Goal: Information Seeking & Learning: Learn about a topic

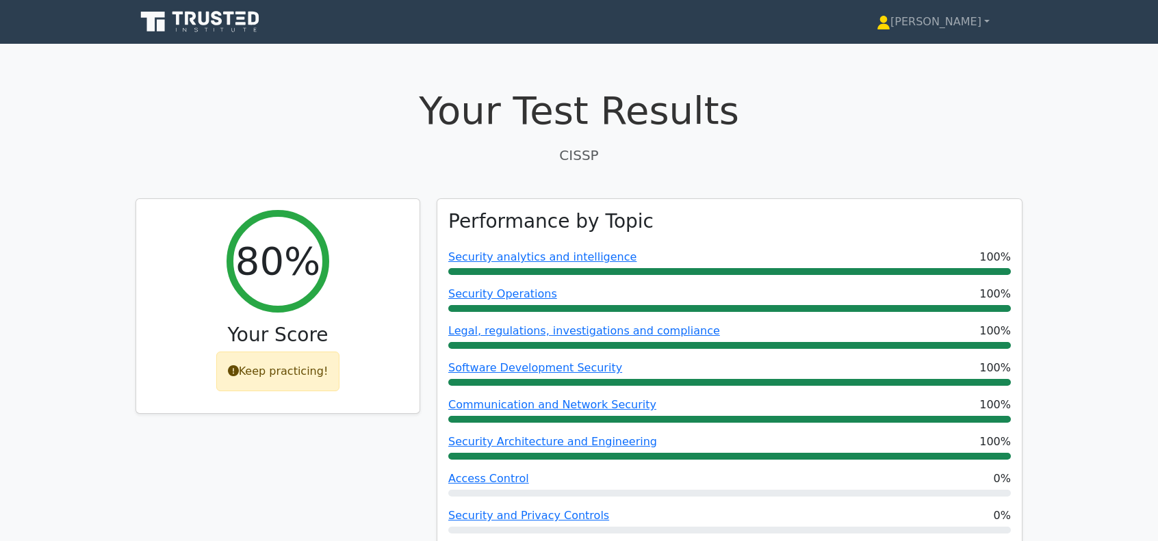
click at [155, 21] on icon at bounding box center [153, 22] width 24 height 20
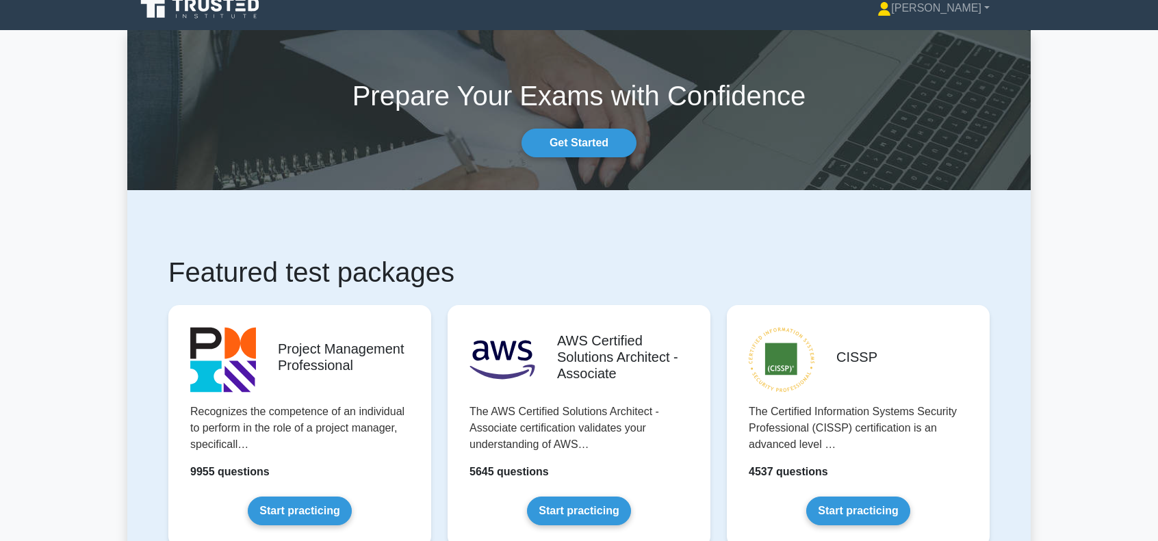
scroll to position [45, 0]
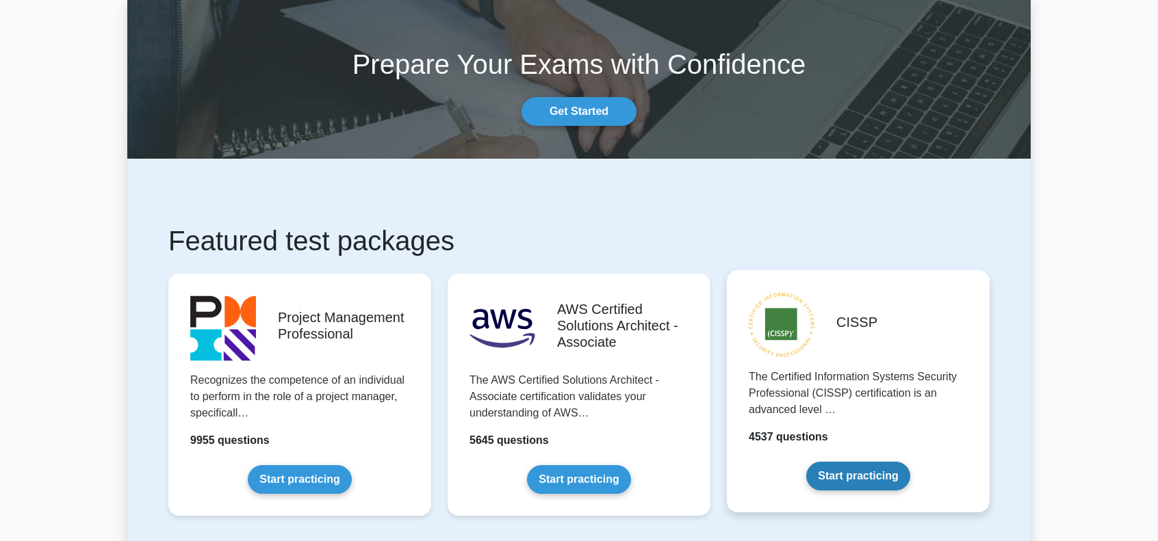
click at [806, 462] on link "Start practicing" at bounding box center [857, 476] width 103 height 29
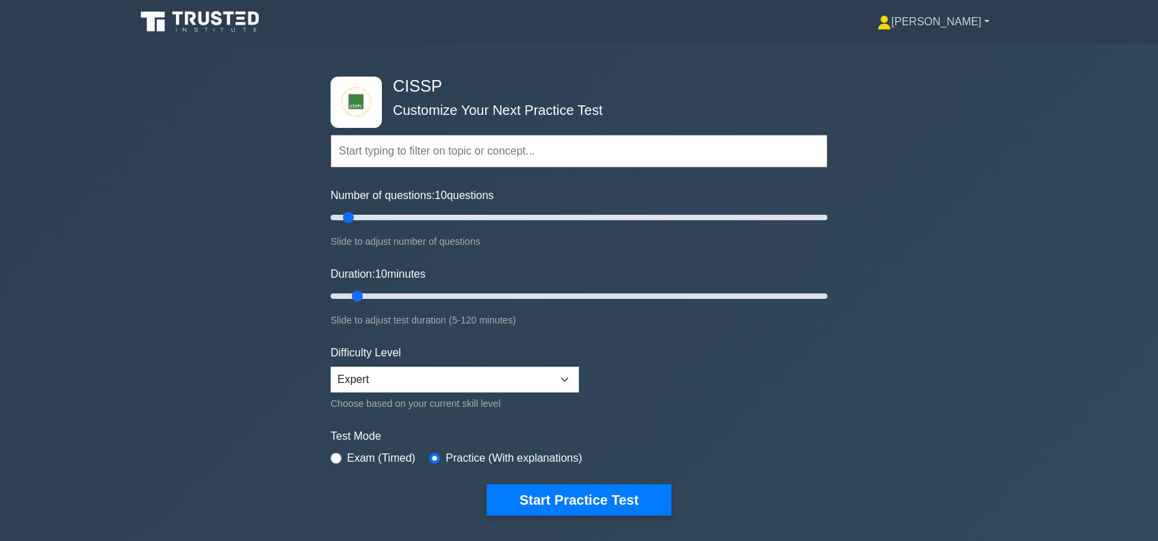
click at [958, 29] on link "[PERSON_NAME]" at bounding box center [934, 21] width 178 height 27
click at [943, 59] on link "Profile" at bounding box center [899, 54] width 108 height 22
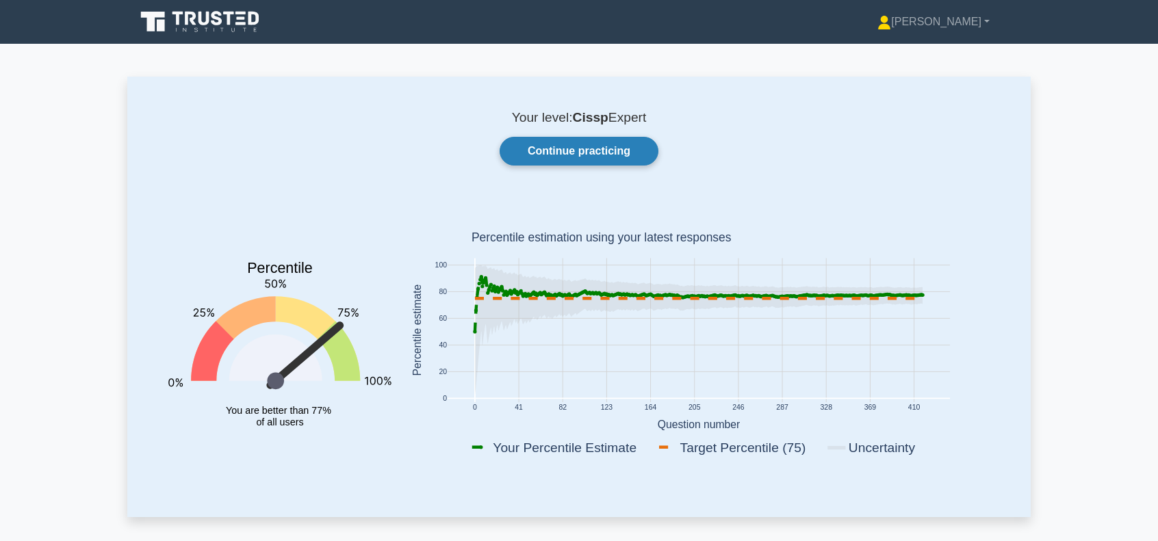
click at [634, 149] on link "Continue practicing" at bounding box center [579, 151] width 159 height 29
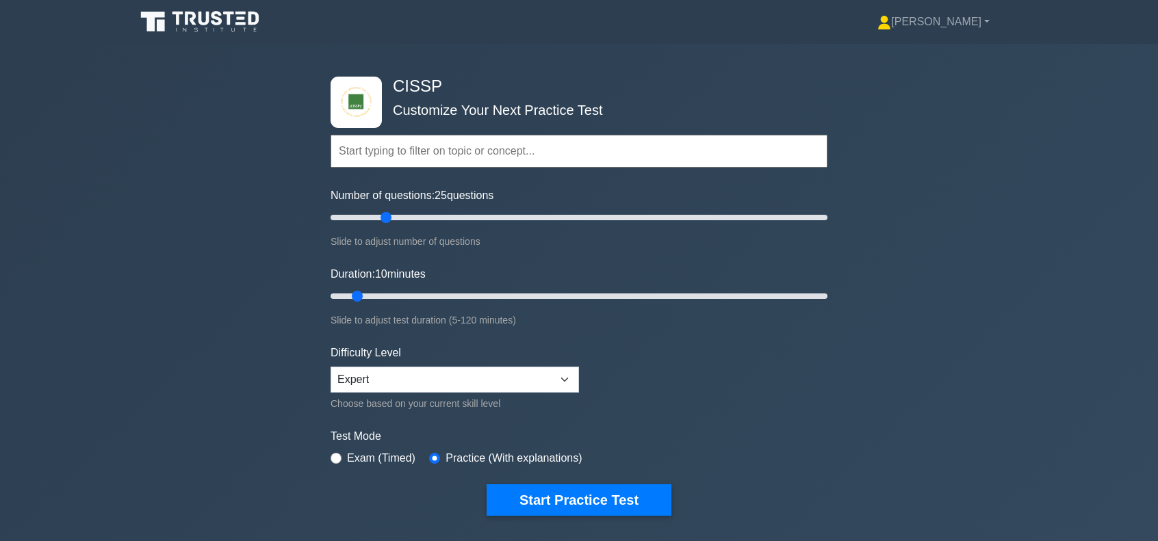
drag, startPoint x: 346, startPoint y: 222, endPoint x: 383, endPoint y: 229, distance: 36.9
type input "25"
click at [383, 226] on input "Number of questions: 25 questions" at bounding box center [579, 217] width 497 height 16
drag, startPoint x: 357, startPoint y: 300, endPoint x: 400, endPoint y: 305, distance: 43.3
type input "20"
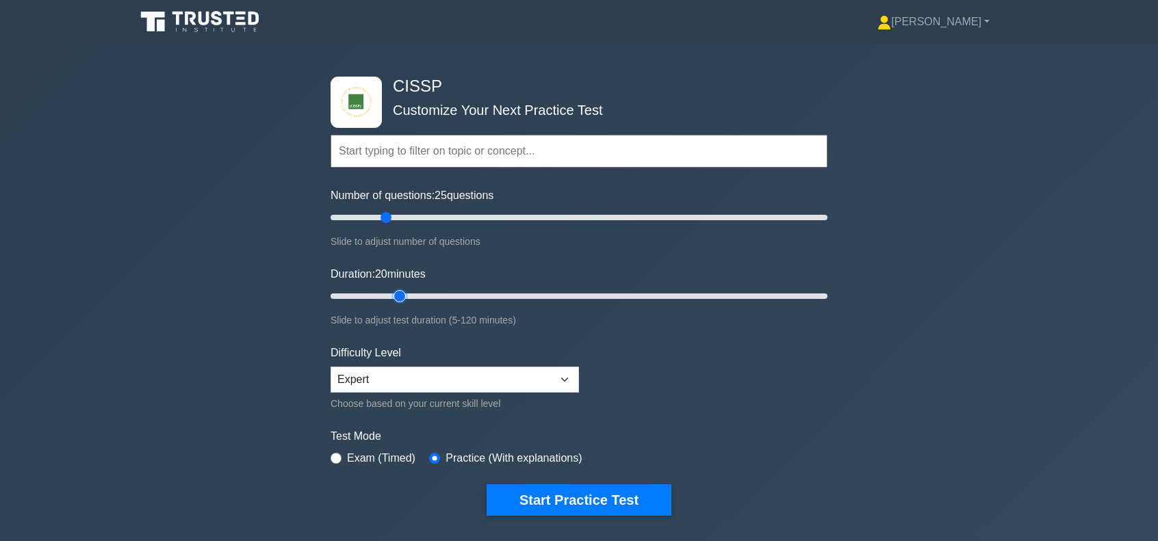
click at [400, 305] on input "Duration: 20 minutes" at bounding box center [579, 296] width 497 height 16
click at [584, 498] on button "Start Practice Test" at bounding box center [579, 500] width 185 height 31
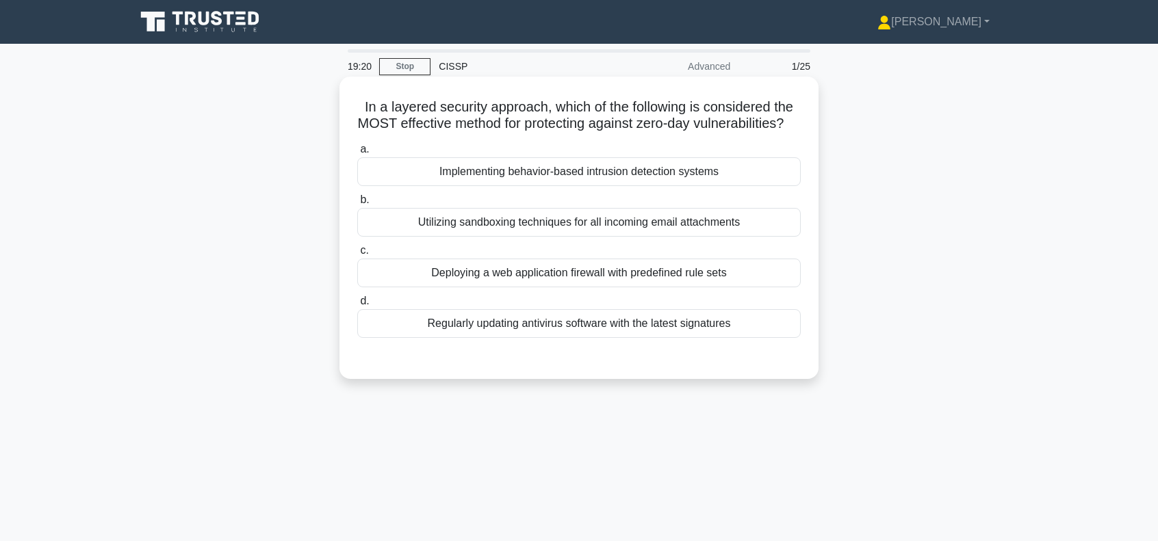
click at [613, 287] on div "Deploying a web application firewall with predefined rule sets" at bounding box center [578, 273] width 443 height 29
click at [357, 255] on input "c. Deploying a web application firewall with predefined rule sets" at bounding box center [357, 250] width 0 height 9
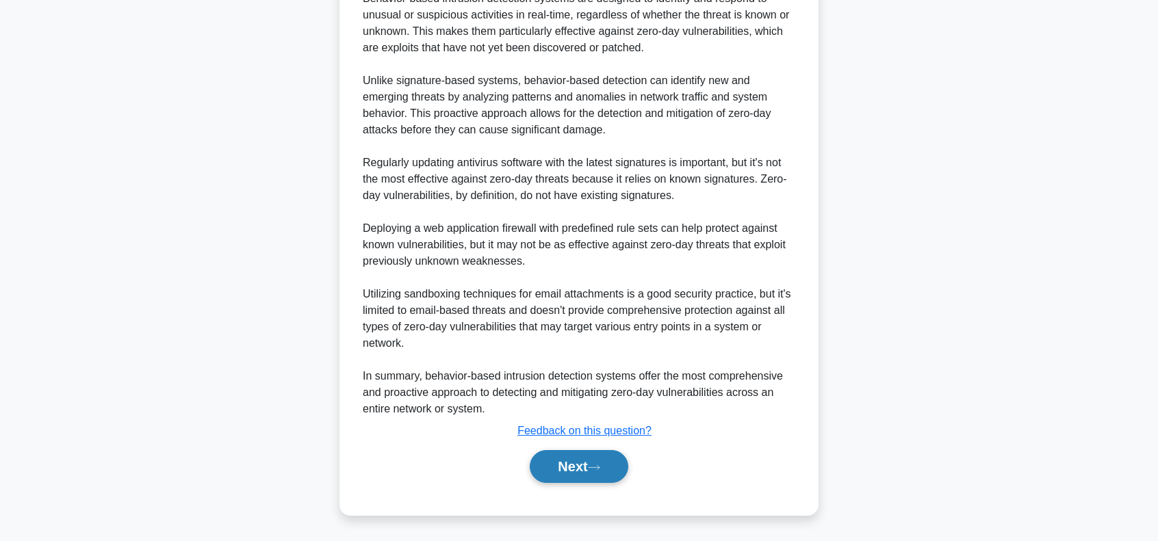
click at [569, 474] on button "Next" at bounding box center [579, 466] width 98 height 33
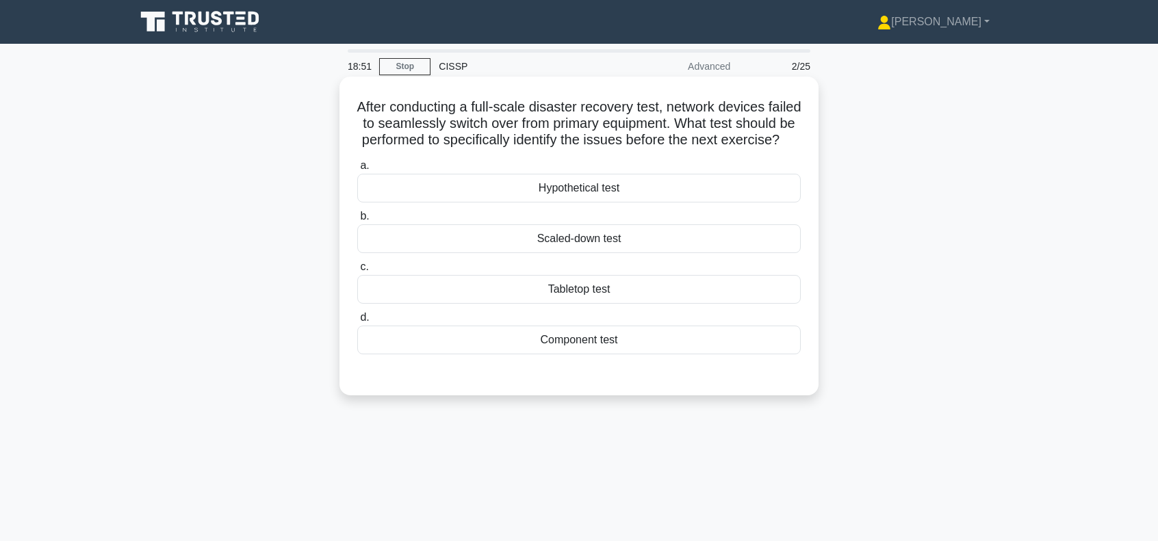
click at [572, 355] on div "Component test" at bounding box center [578, 340] width 443 height 29
click at [357, 322] on input "d. Component test" at bounding box center [357, 317] width 0 height 9
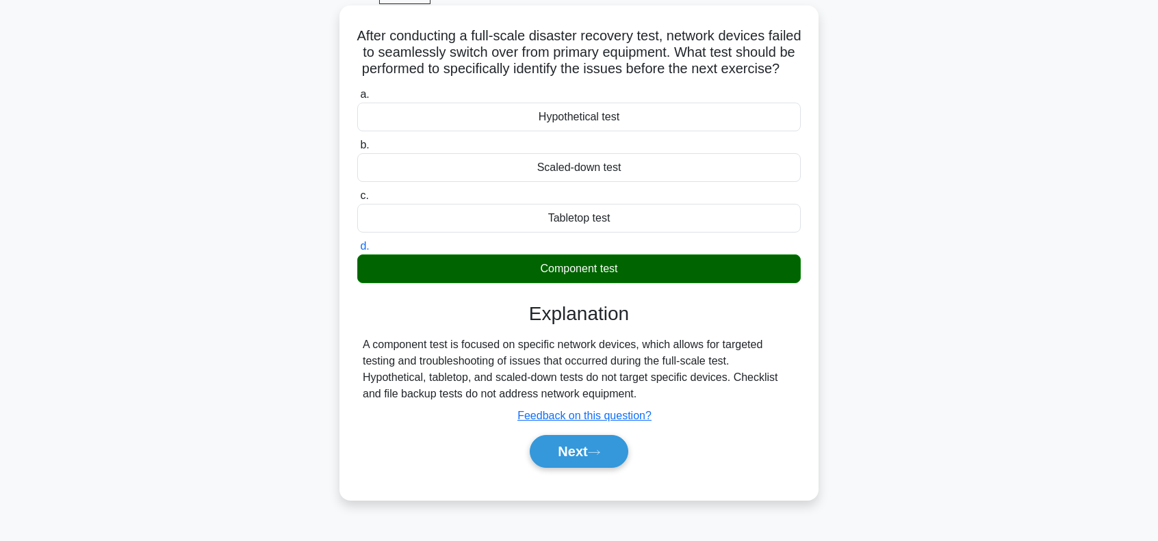
scroll to position [137, 0]
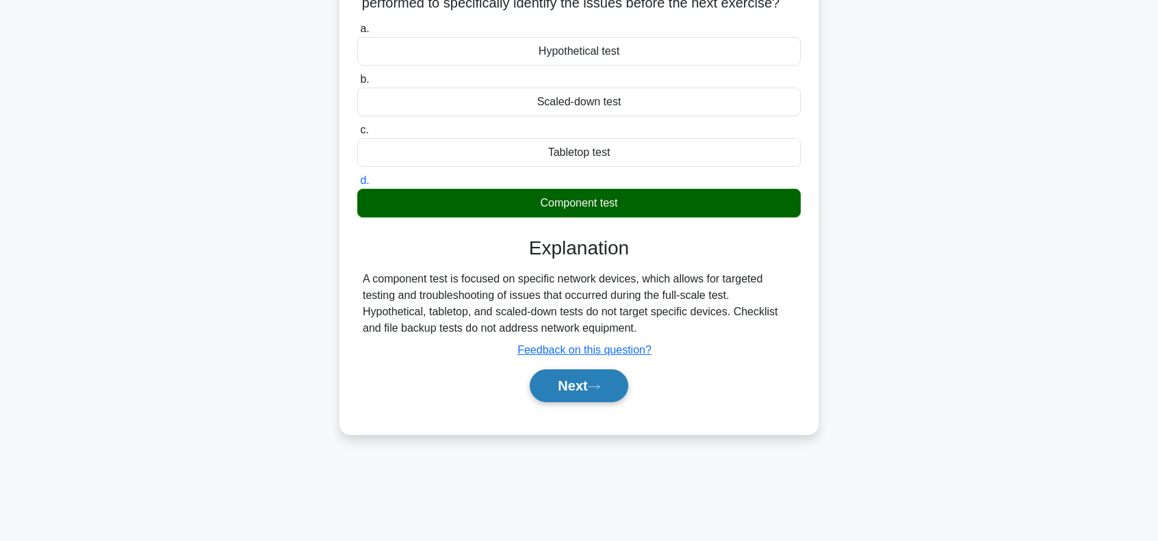
click at [572, 391] on button "Next" at bounding box center [579, 386] width 98 height 33
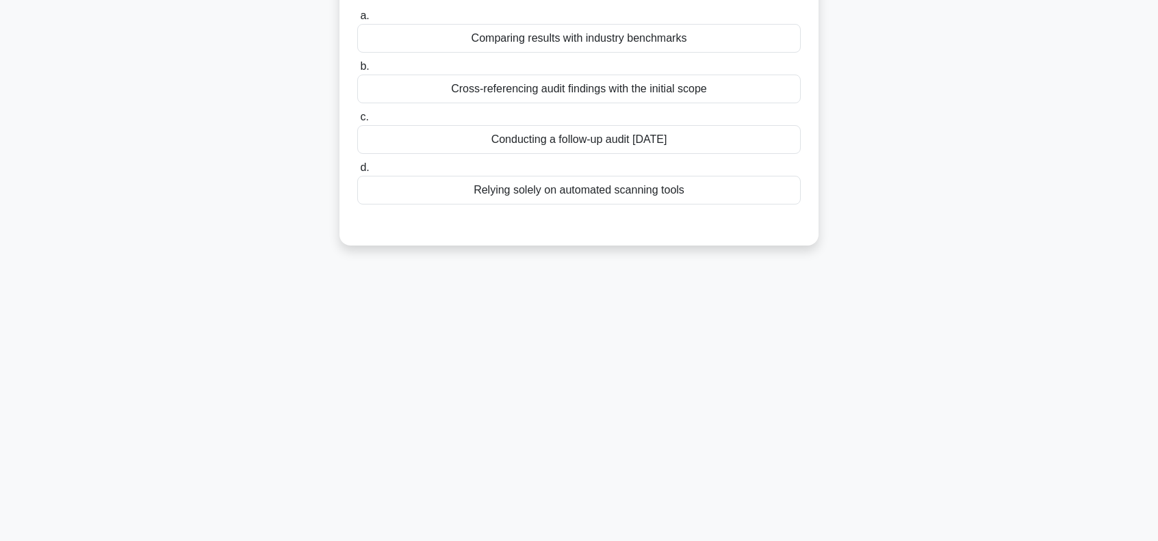
scroll to position [0, 0]
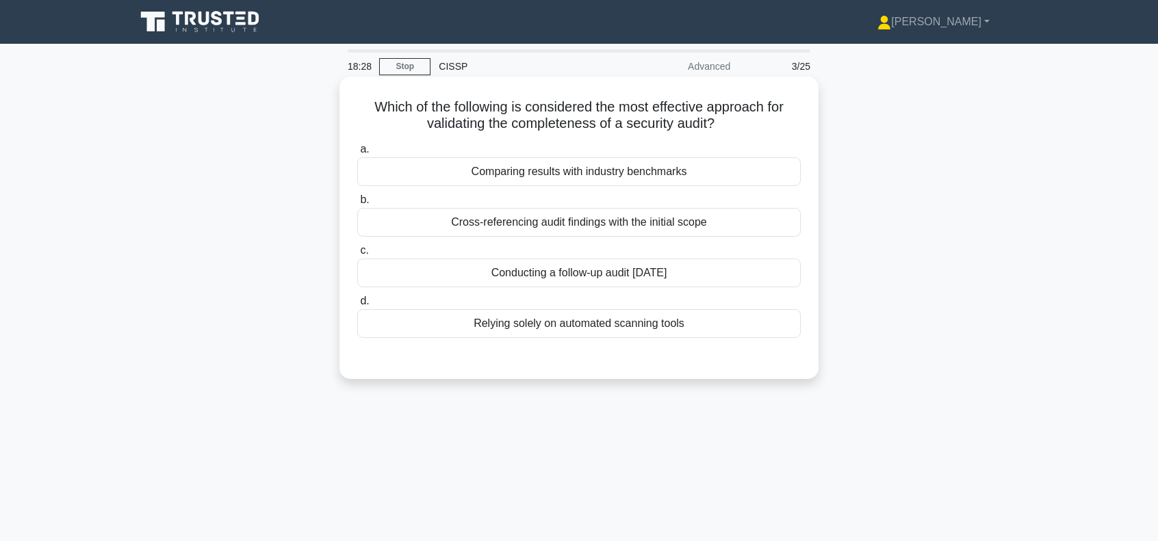
click at [567, 224] on div "Cross-referencing audit findings with the initial scope" at bounding box center [578, 222] width 443 height 29
click at [357, 205] on input "b. Cross-referencing audit findings with the initial scope" at bounding box center [357, 200] width 0 height 9
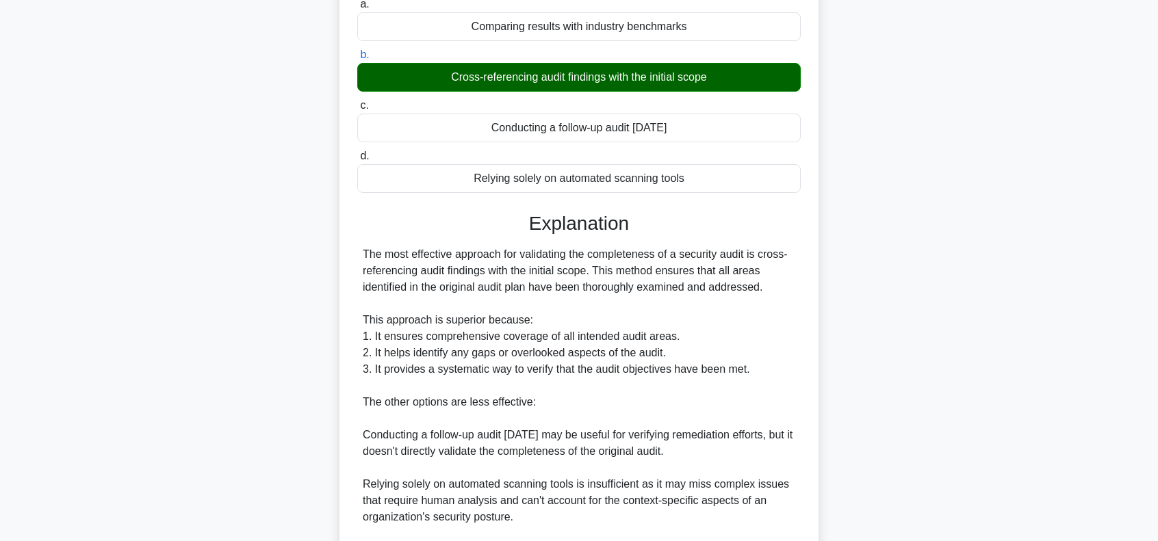
scroll to position [274, 0]
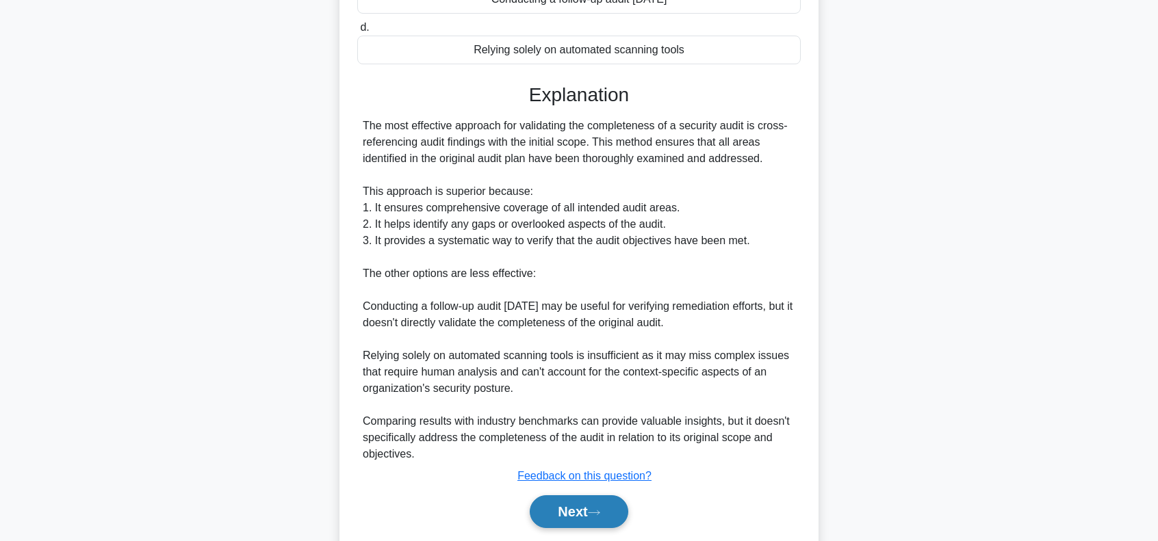
click at [558, 521] on button "Next" at bounding box center [579, 511] width 98 height 33
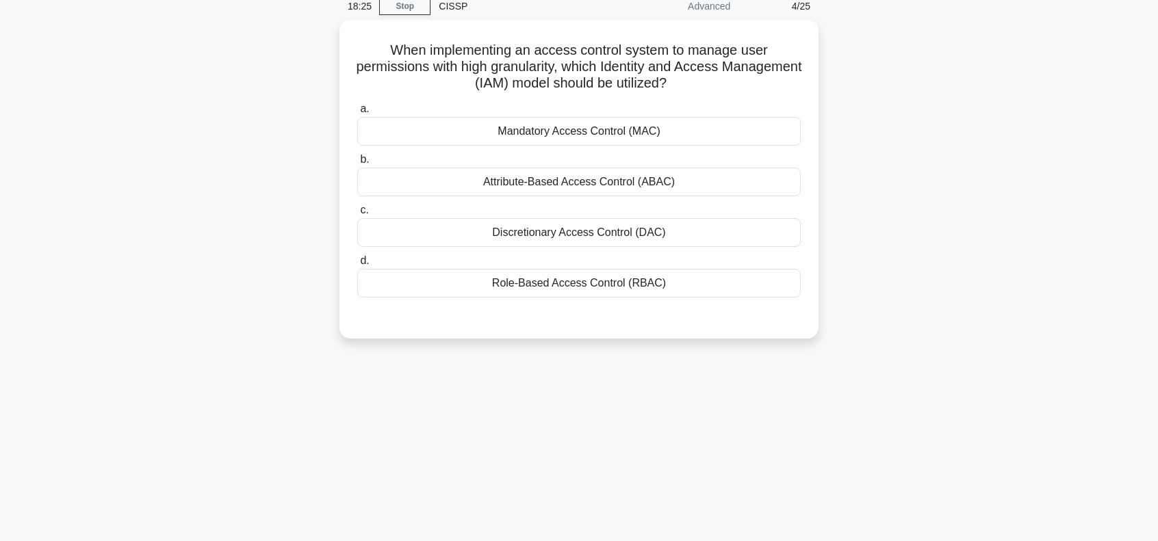
scroll to position [15, 0]
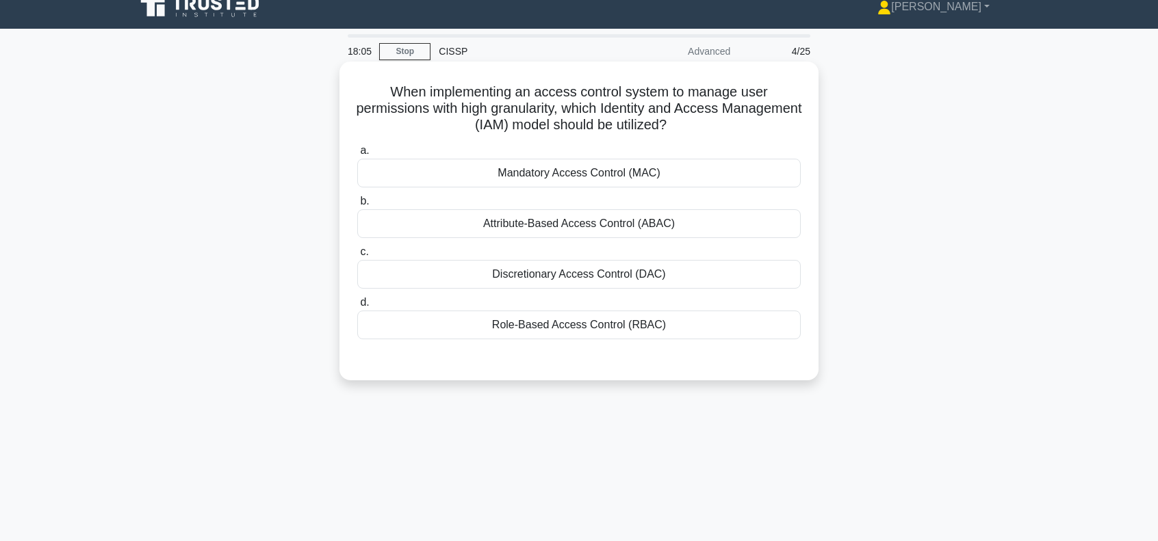
click at [590, 175] on div "Mandatory Access Control (MAC)" at bounding box center [578, 173] width 443 height 29
click at [357, 155] on input "a. Mandatory Access Control (MAC)" at bounding box center [357, 150] width 0 height 9
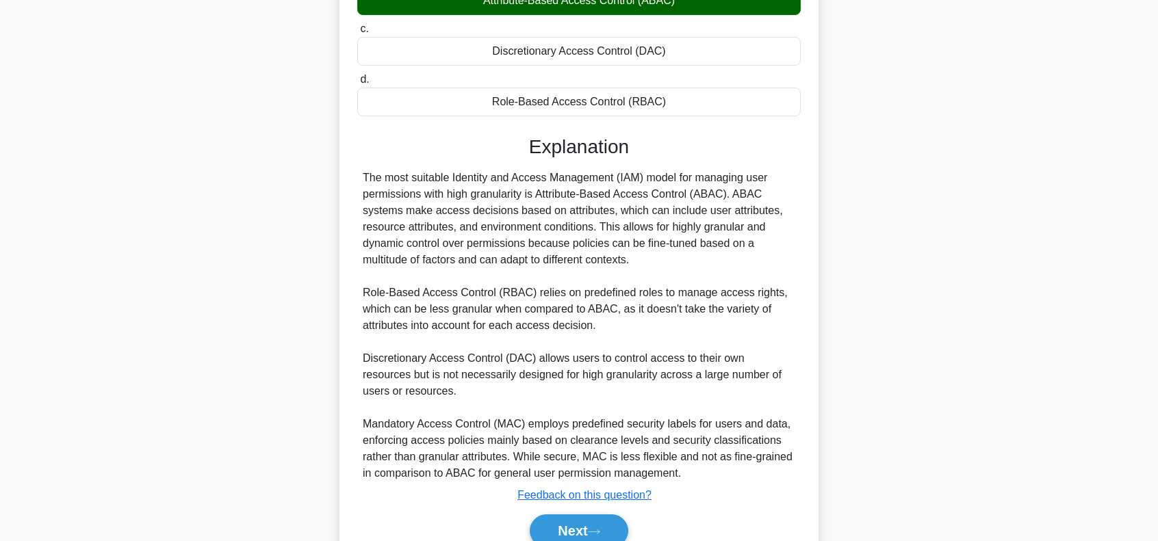
scroll to position [244, 0]
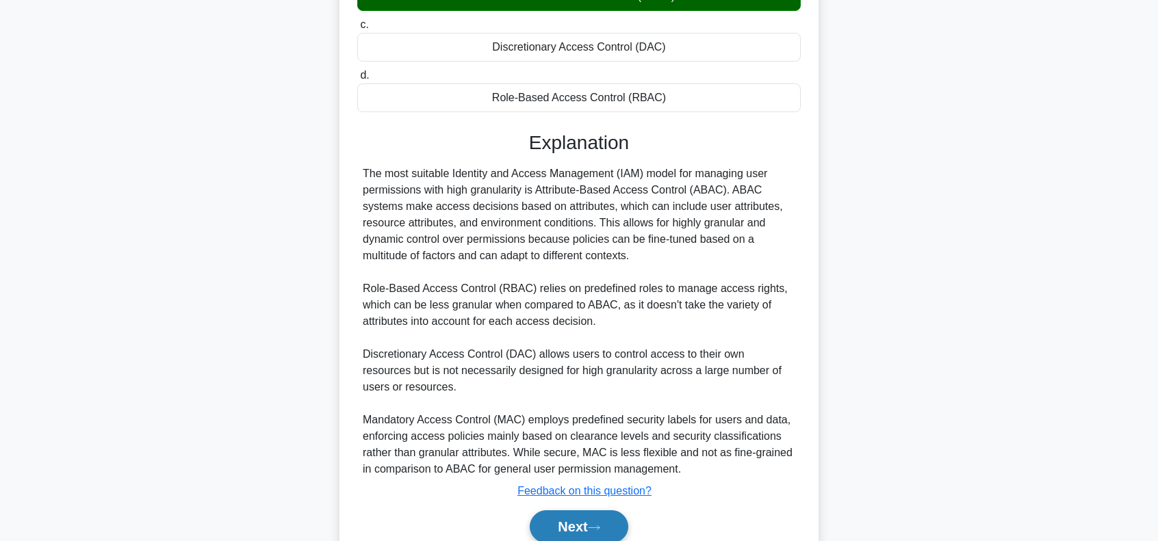
click at [552, 524] on button "Next" at bounding box center [579, 527] width 98 height 33
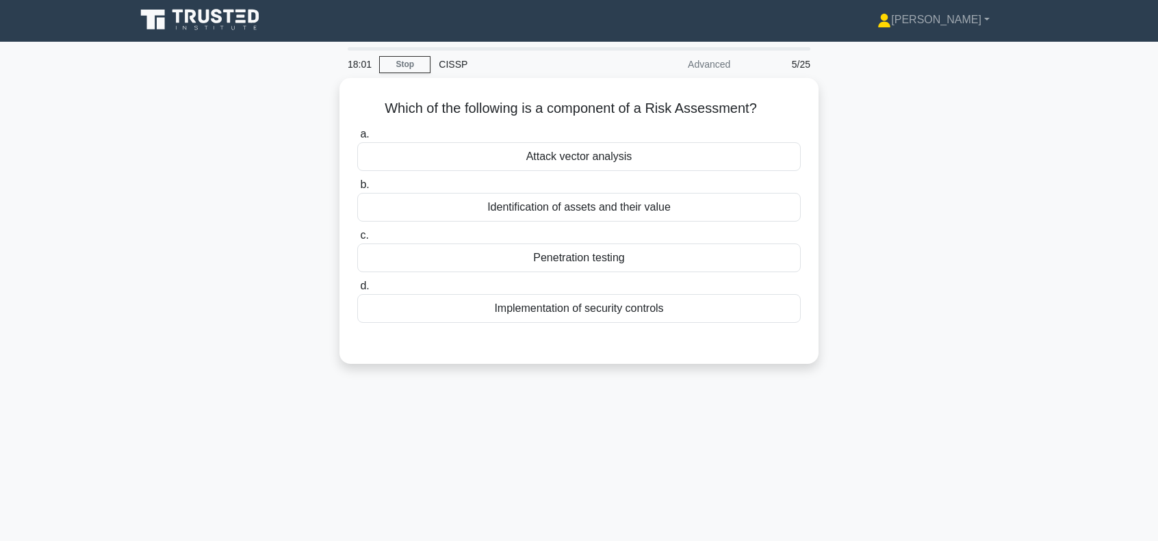
scroll to position [0, 0]
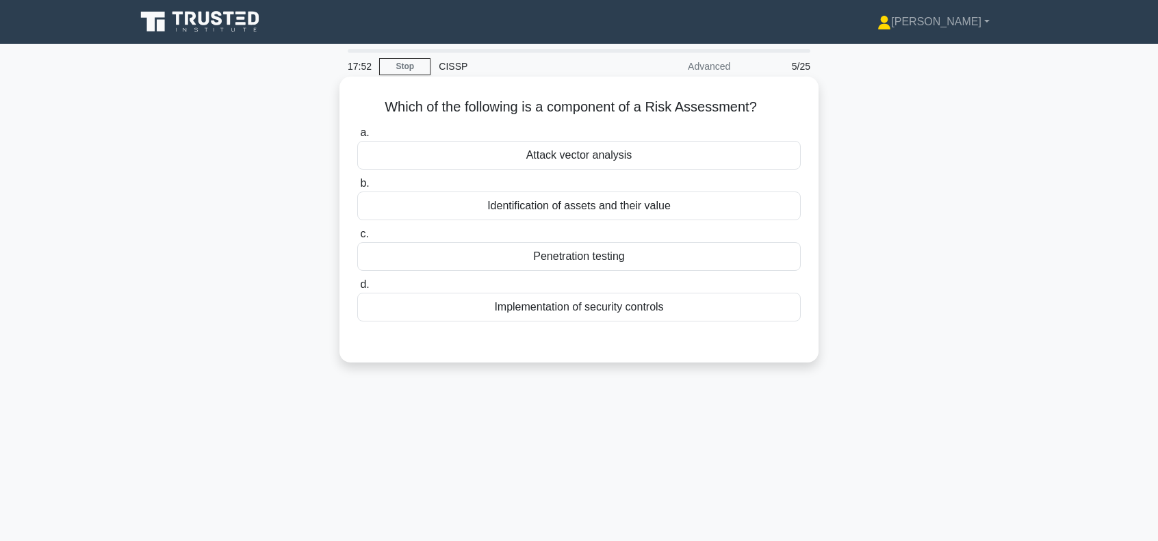
click at [572, 208] on div "Identification of assets and their value" at bounding box center [578, 206] width 443 height 29
click at [357, 188] on input "b. Identification of assets and their value" at bounding box center [357, 183] width 0 height 9
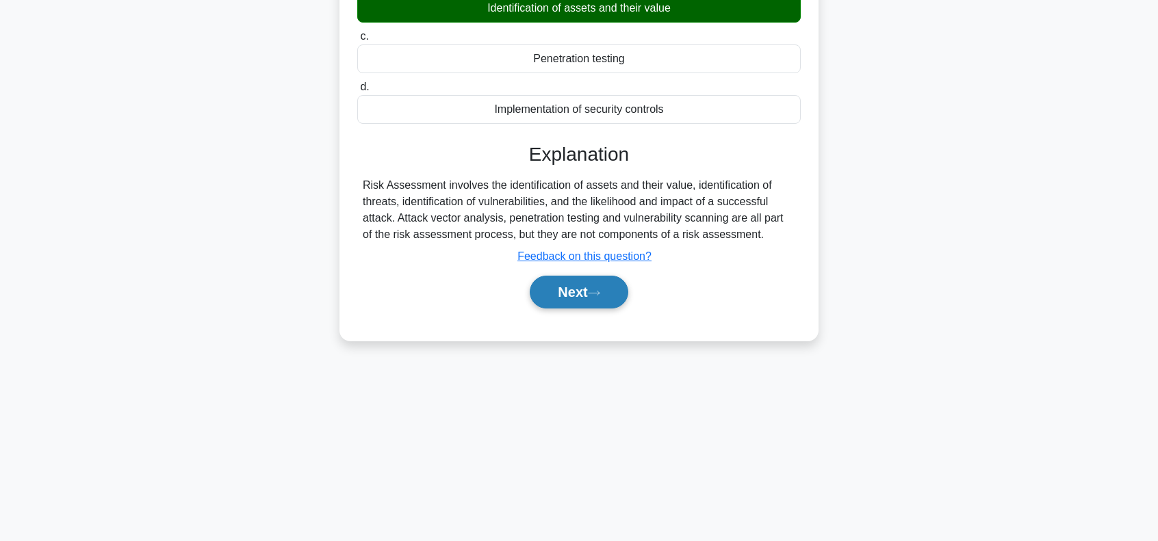
click at [564, 285] on button "Next" at bounding box center [579, 292] width 98 height 33
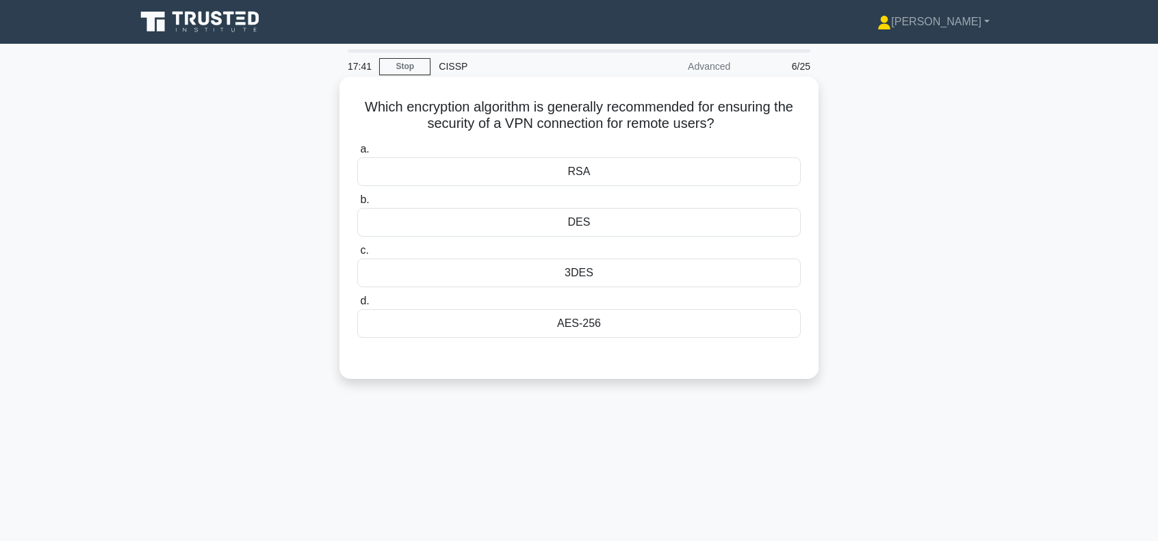
click at [571, 324] on div "AES-256" at bounding box center [578, 323] width 443 height 29
click at [357, 306] on input "d. AES-256" at bounding box center [357, 301] width 0 height 9
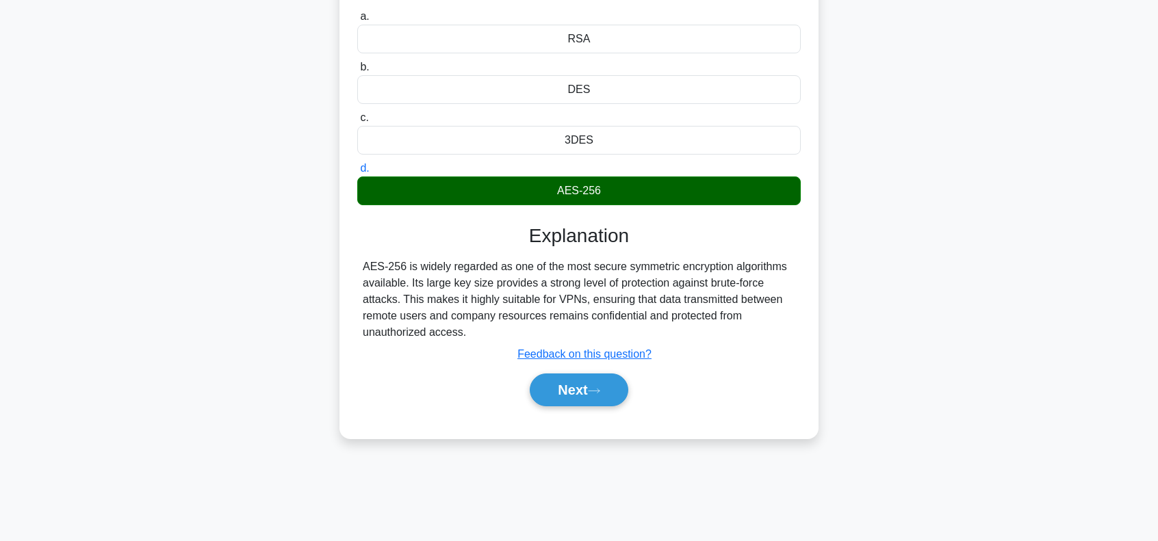
scroll to position [137, 0]
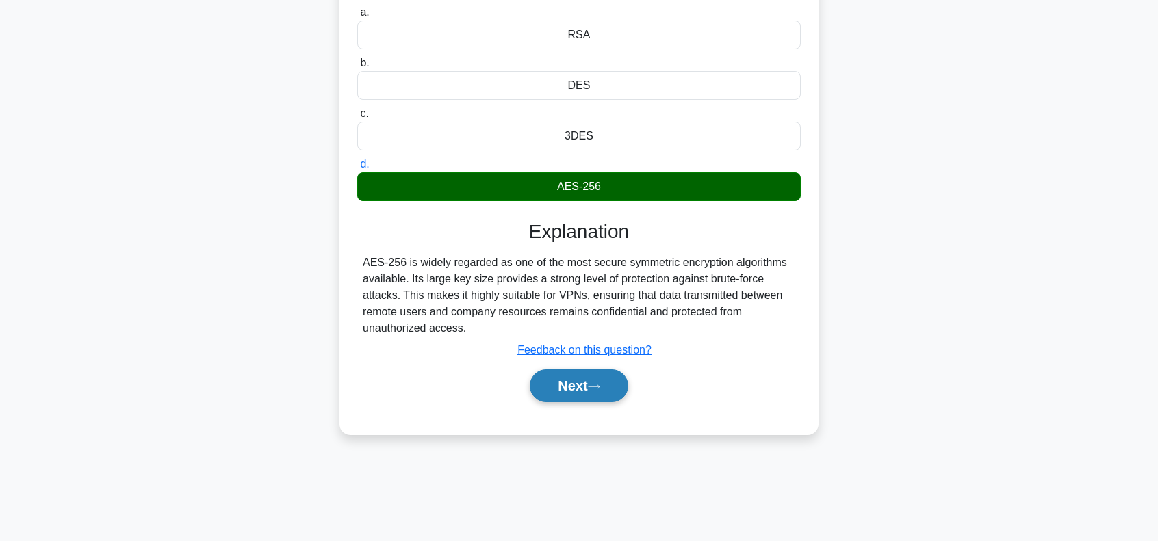
click at [559, 387] on button "Next" at bounding box center [579, 386] width 98 height 33
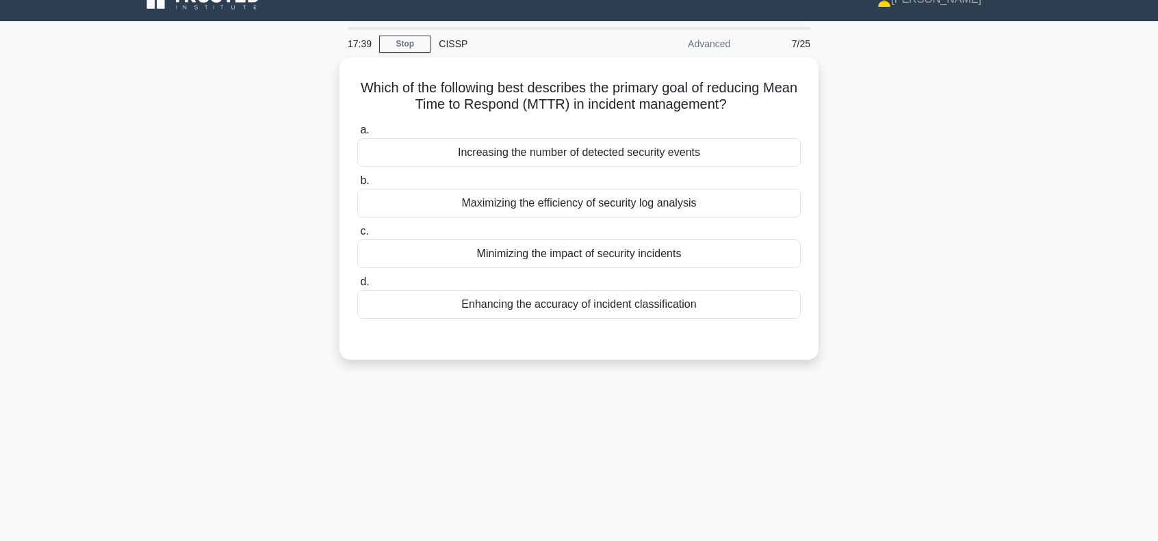
scroll to position [0, 0]
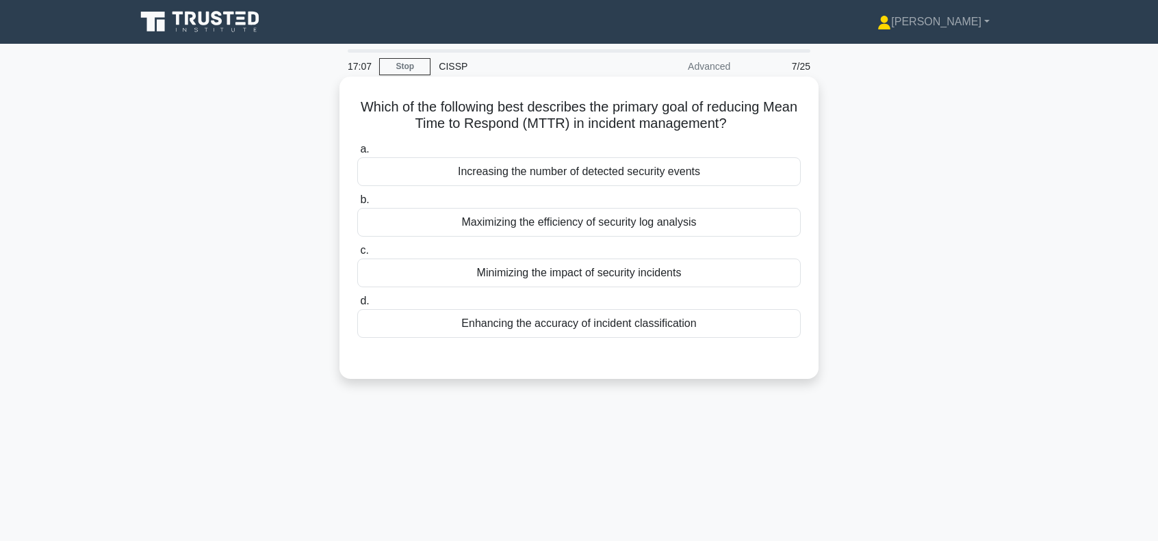
click at [580, 226] on div "Maximizing the efficiency of security log analysis" at bounding box center [578, 222] width 443 height 29
click at [357, 205] on input "b. Maximizing the efficiency of security log analysis" at bounding box center [357, 200] width 0 height 9
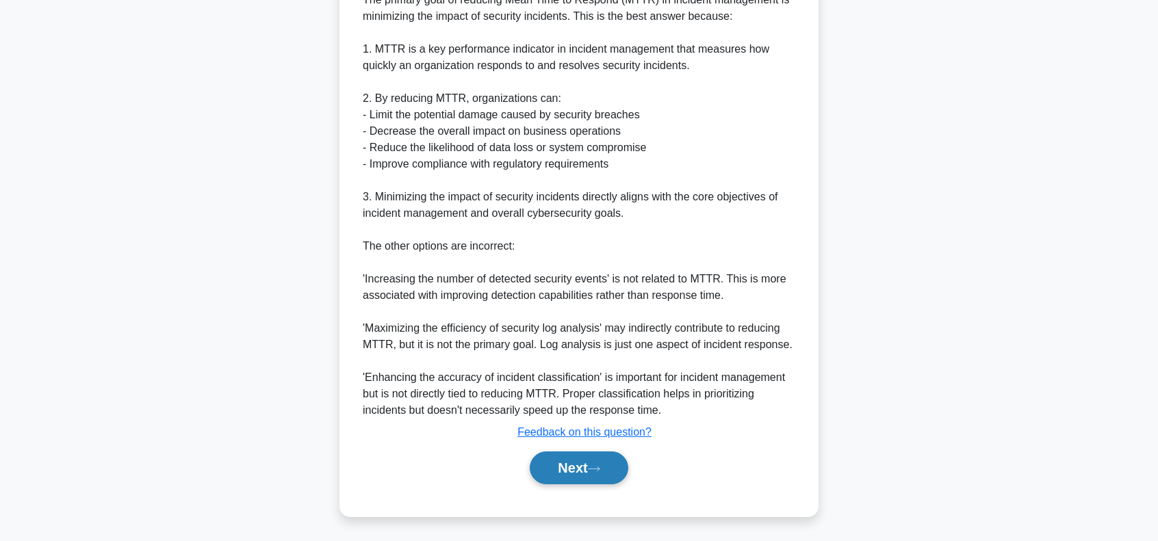
click at [589, 472] on button "Next" at bounding box center [579, 468] width 98 height 33
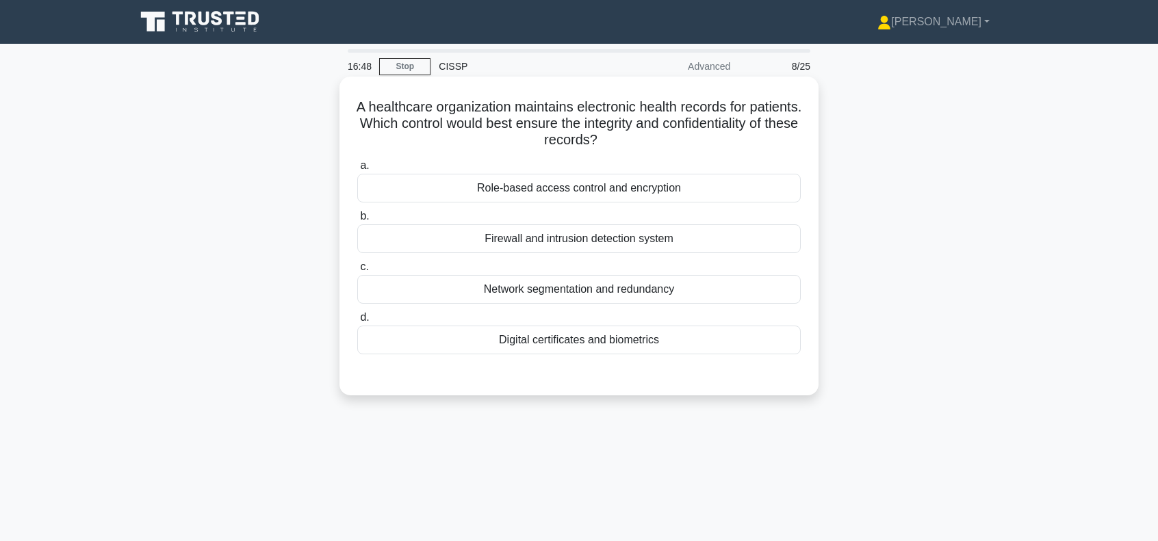
click at [597, 344] on div "Digital certificates and biometrics" at bounding box center [578, 340] width 443 height 29
click at [357, 322] on input "d. Digital certificates and biometrics" at bounding box center [357, 317] width 0 height 9
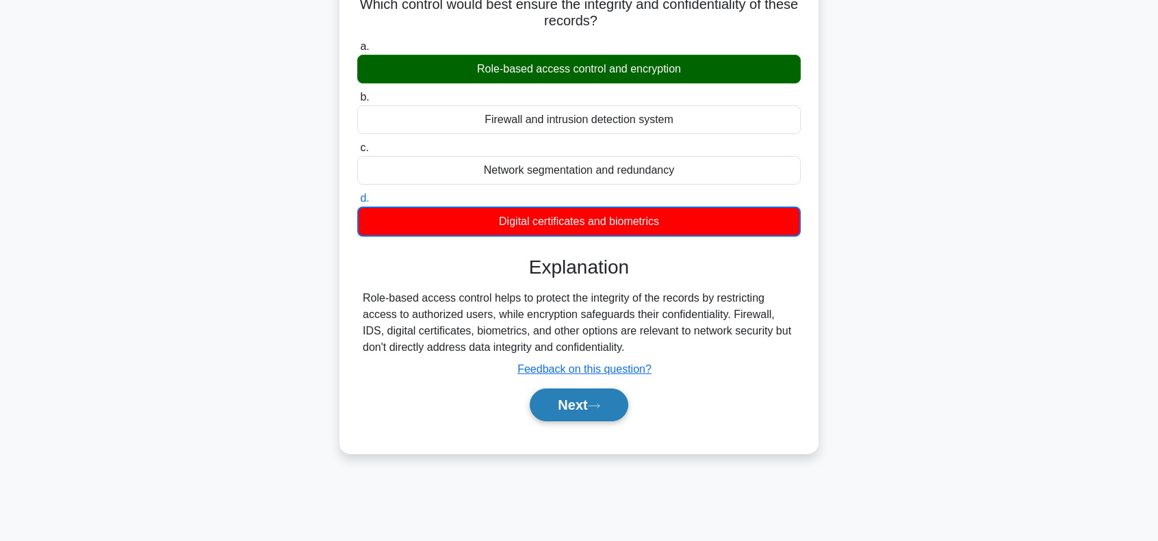
scroll to position [137, 0]
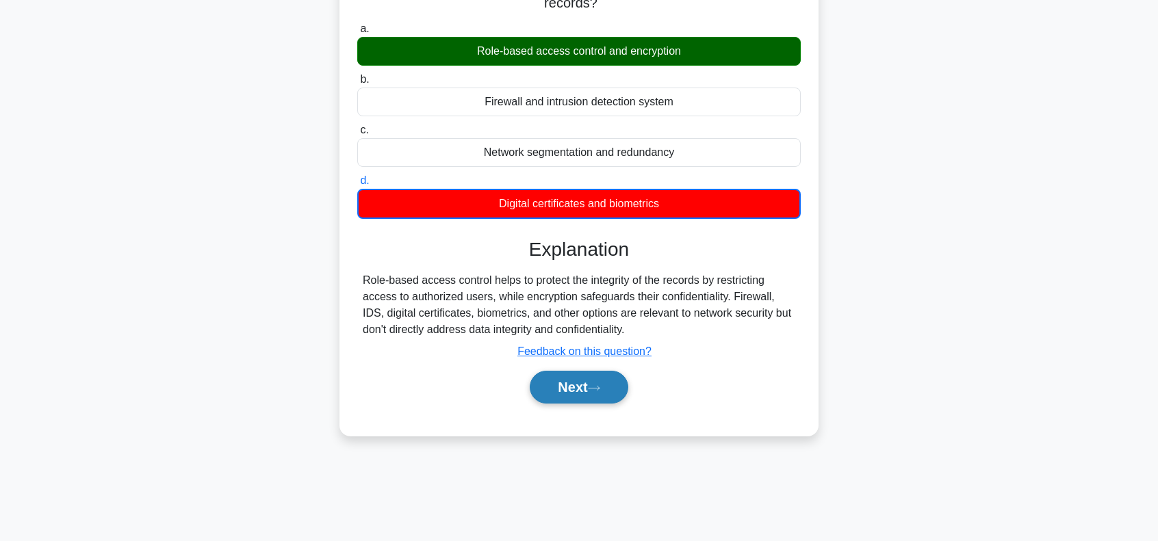
click at [600, 383] on button "Next" at bounding box center [579, 387] width 98 height 33
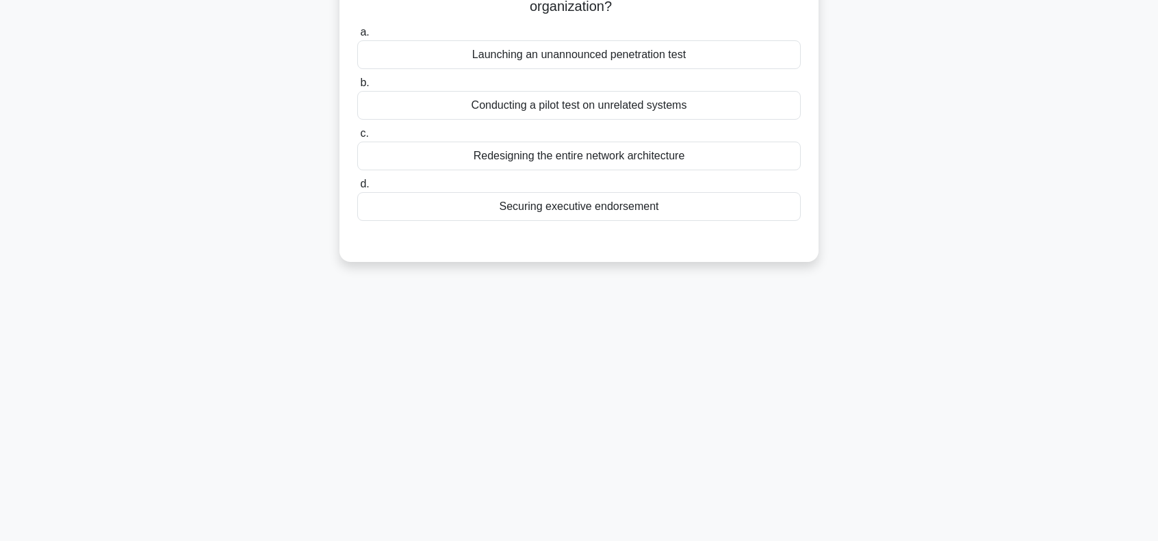
scroll to position [0, 0]
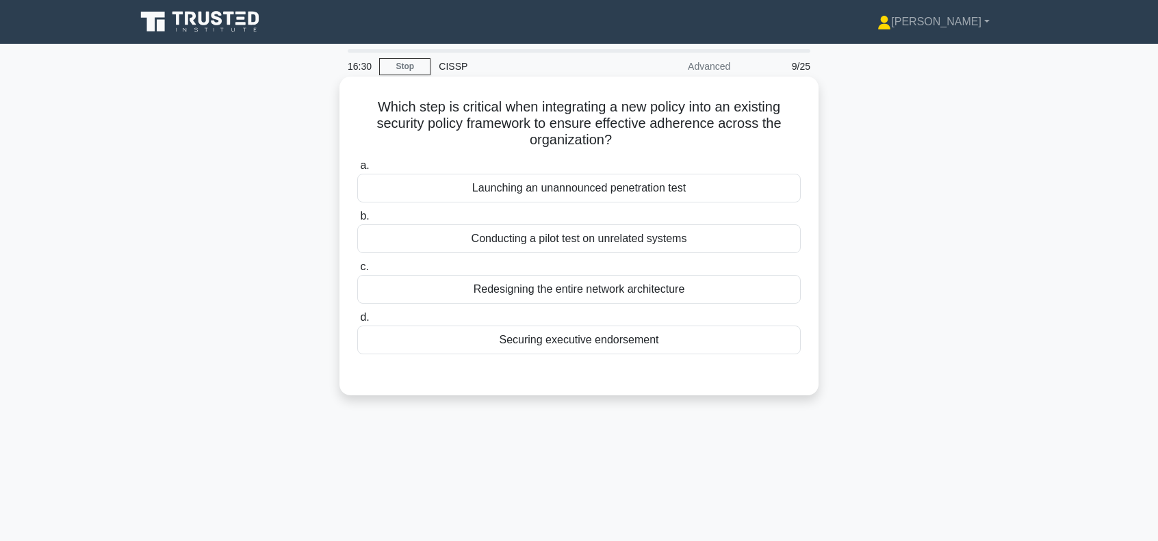
click at [535, 344] on div "Securing executive endorsement" at bounding box center [578, 340] width 443 height 29
click at [357, 322] on input "d. Securing executive endorsement" at bounding box center [357, 317] width 0 height 9
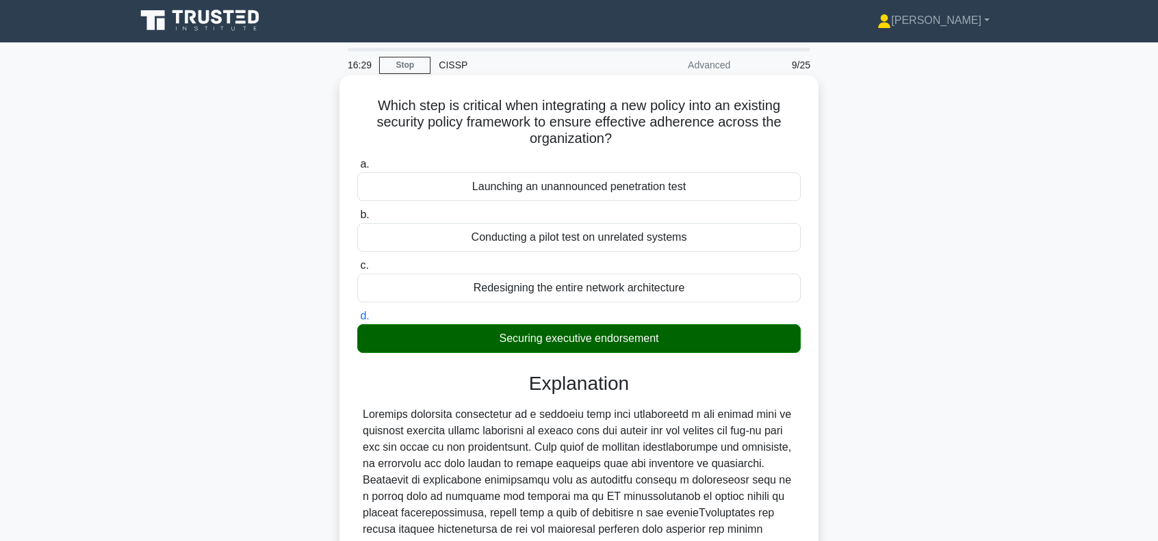
scroll to position [202, 0]
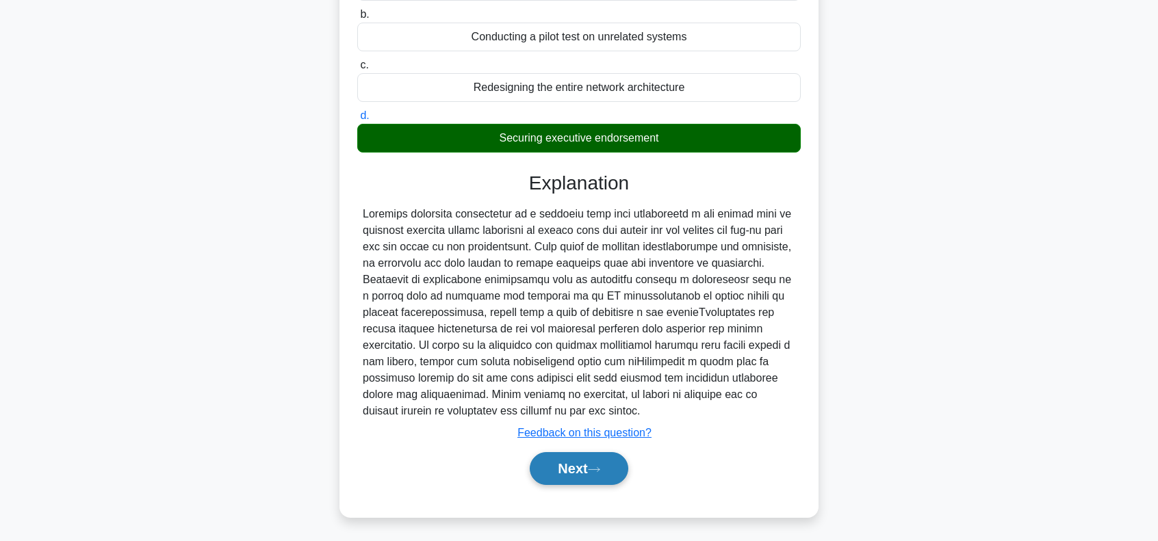
click at [600, 463] on button "Next" at bounding box center [579, 468] width 98 height 33
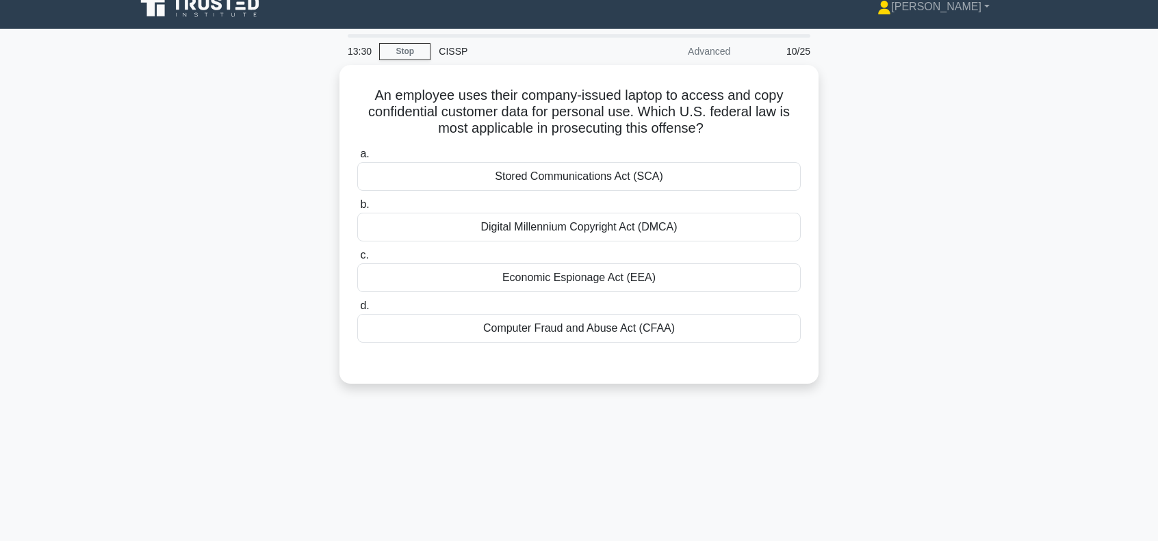
scroll to position [0, 0]
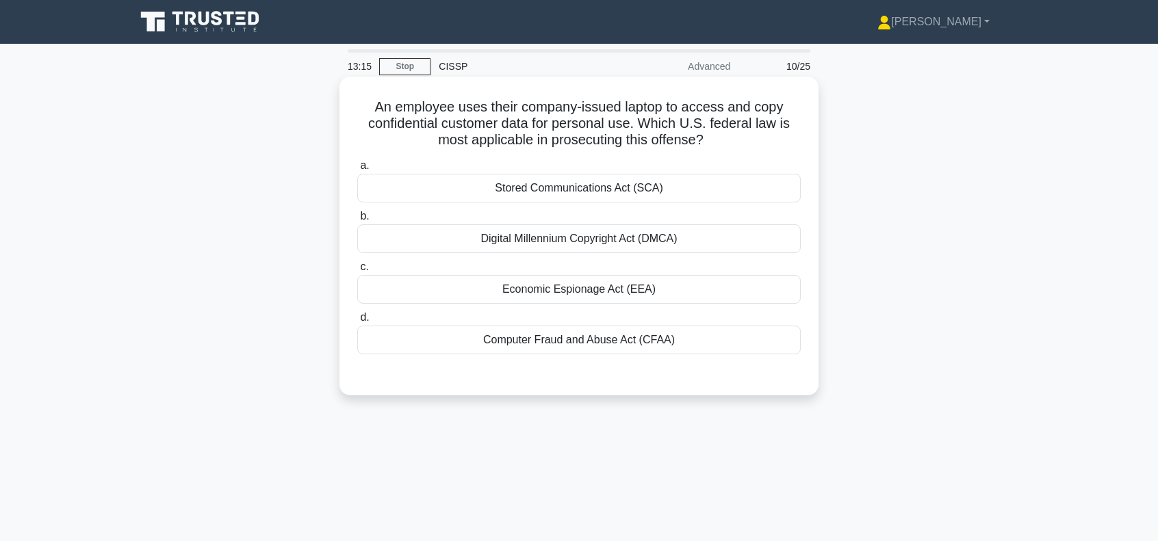
click at [602, 339] on div "Computer Fraud and Abuse Act (CFAA)" at bounding box center [578, 340] width 443 height 29
click at [357, 322] on input "d. Computer Fraud and Abuse Act (CFAA)" at bounding box center [357, 317] width 0 height 9
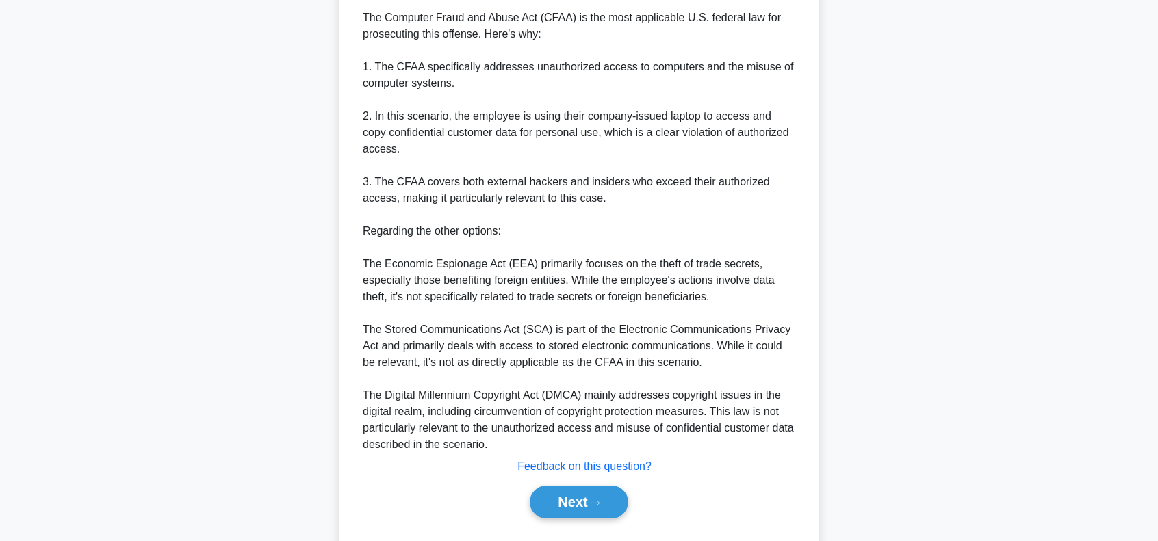
scroll to position [432, 0]
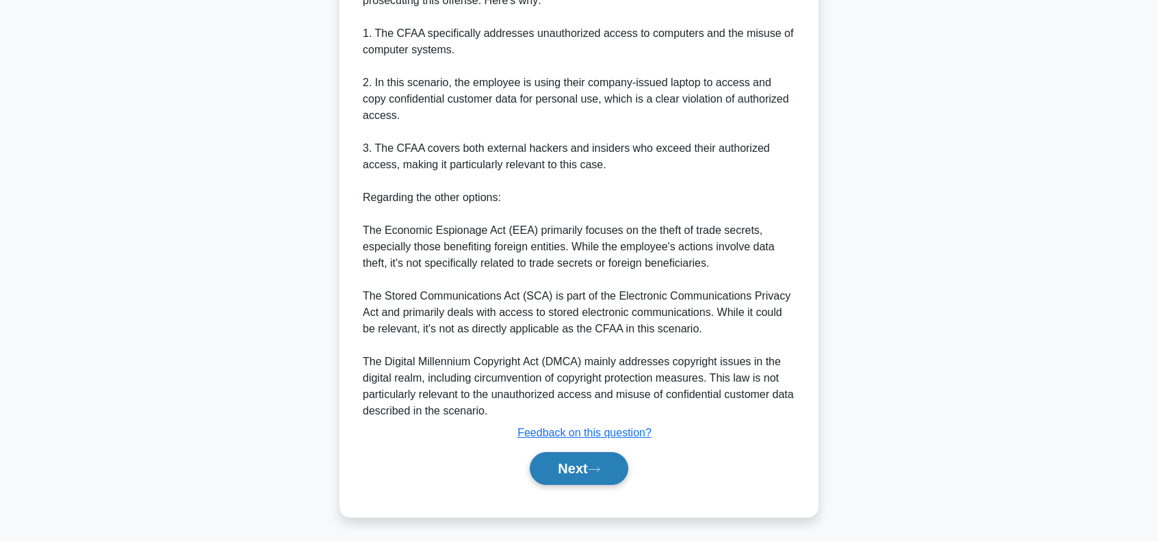
click at [565, 472] on button "Next" at bounding box center [579, 468] width 98 height 33
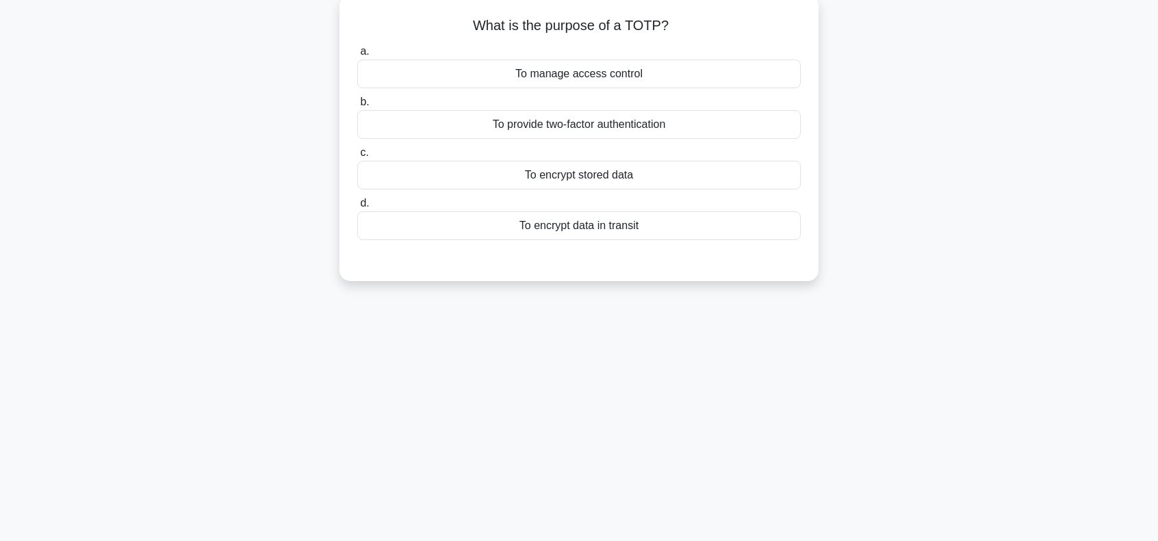
scroll to position [0, 0]
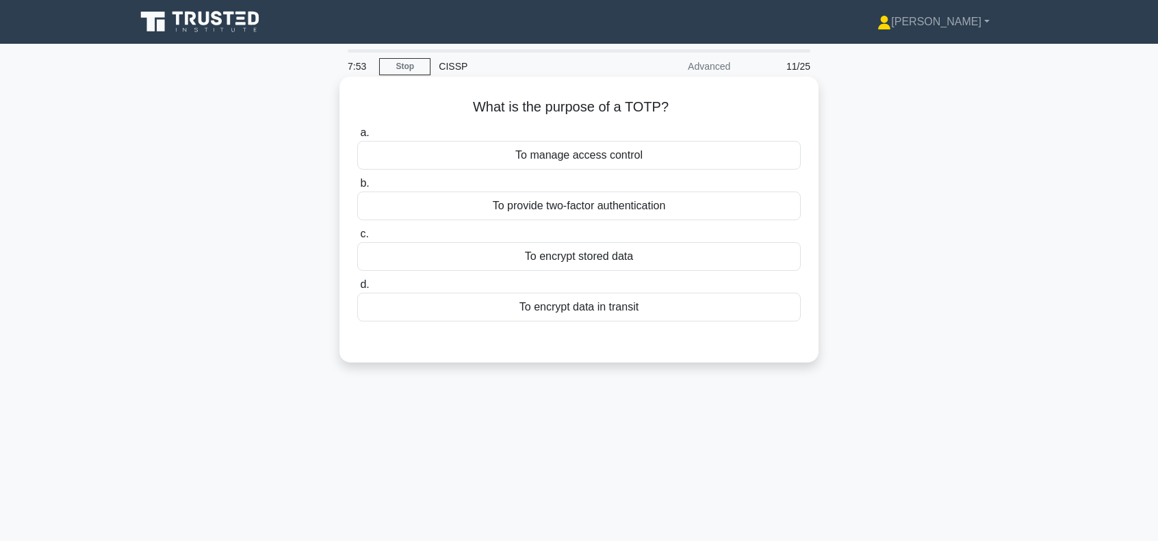
click at [603, 157] on div "To manage access control" at bounding box center [578, 155] width 443 height 29
click at [357, 138] on input "a. To manage access control" at bounding box center [357, 133] width 0 height 9
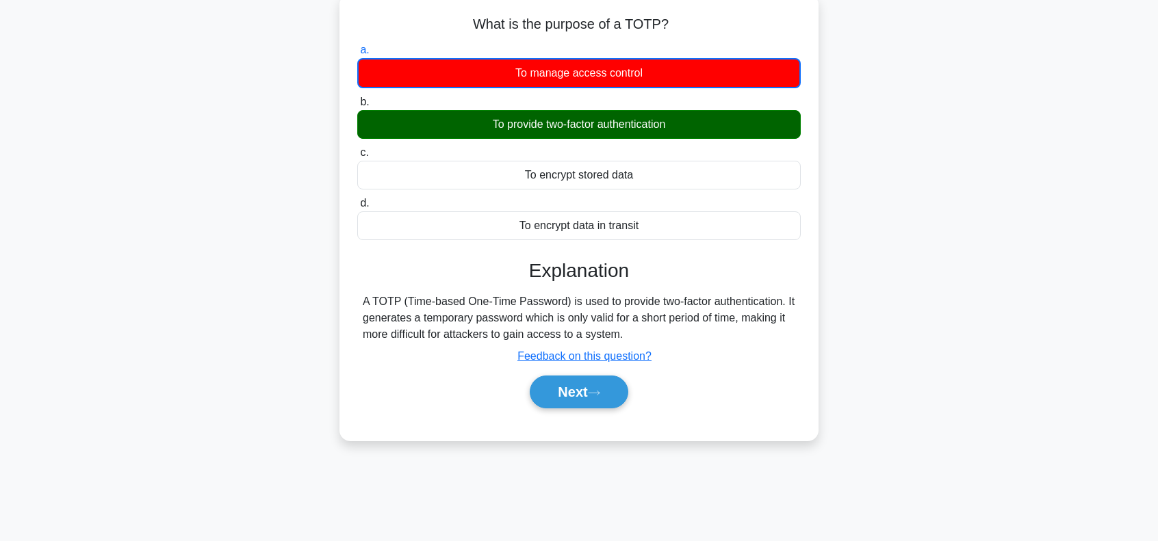
scroll to position [91, 0]
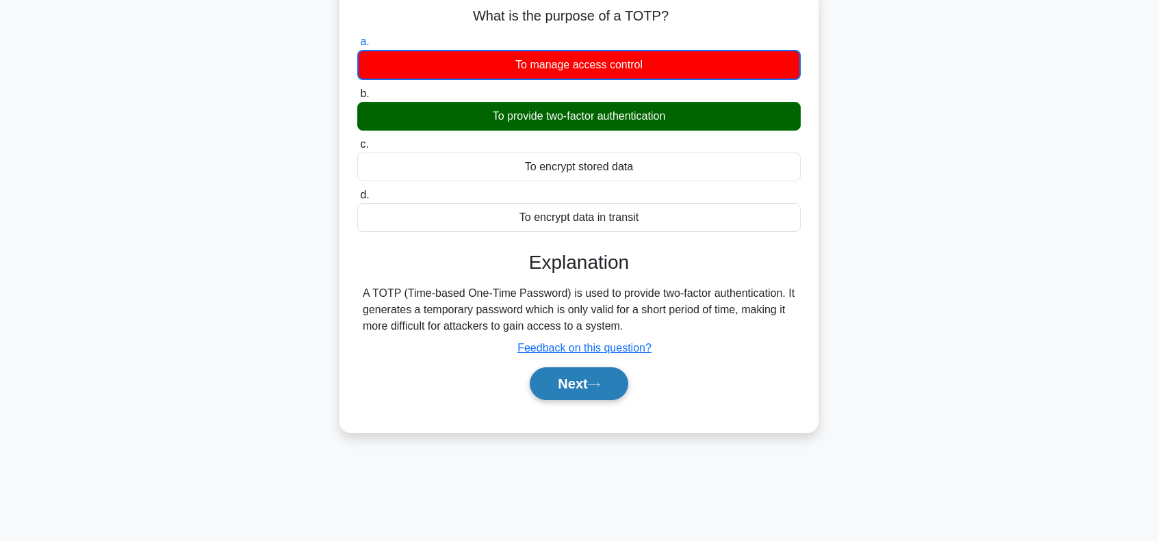
click at [583, 387] on button "Next" at bounding box center [579, 384] width 98 height 33
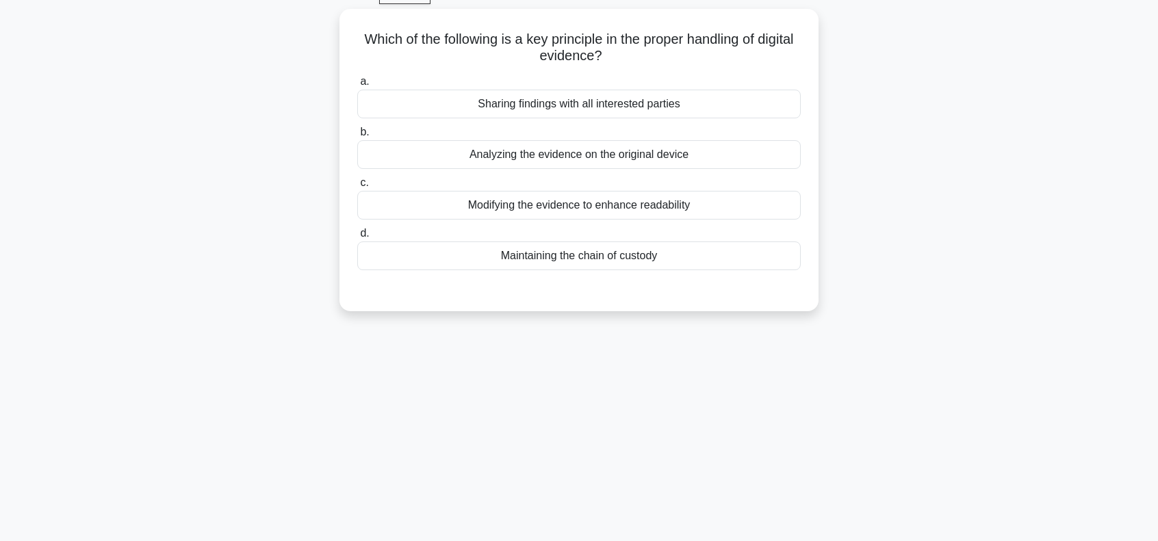
scroll to position [0, 0]
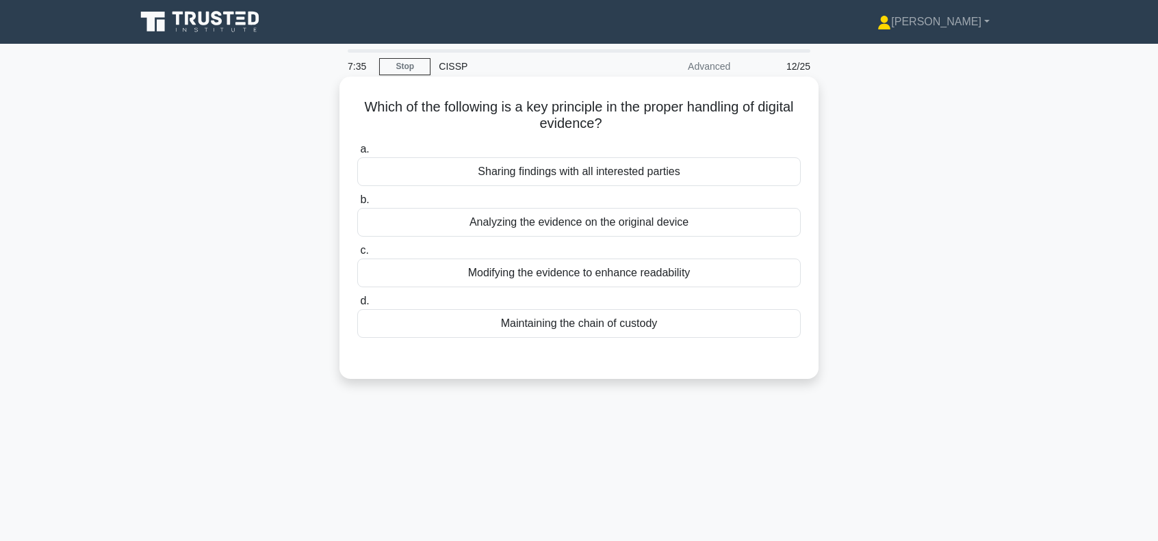
click at [589, 325] on div "Maintaining the chain of custody" at bounding box center [578, 323] width 443 height 29
click at [357, 306] on input "d. Maintaining the chain of custody" at bounding box center [357, 301] width 0 height 9
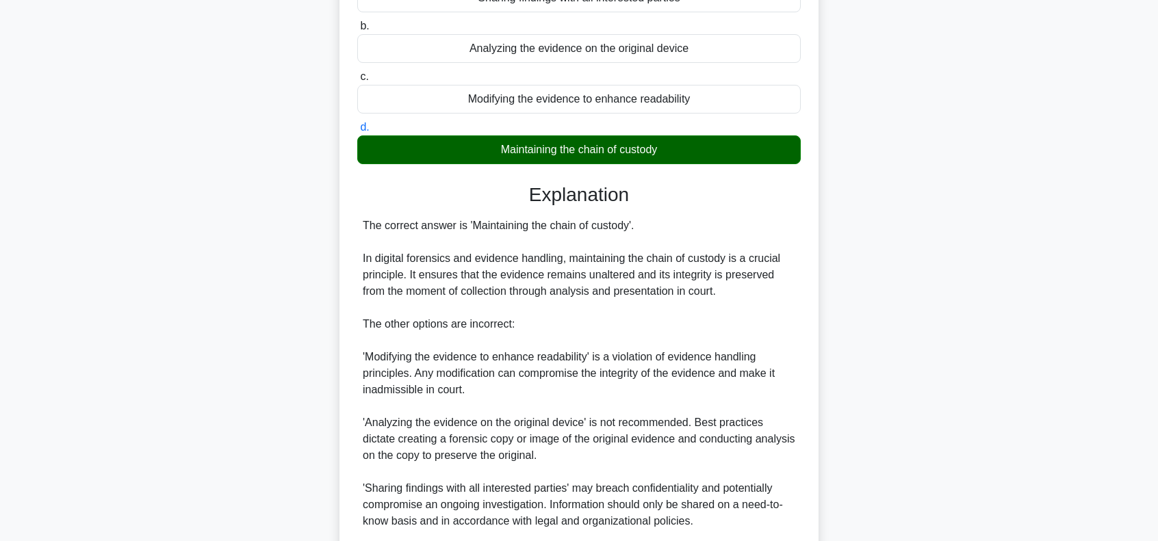
scroll to position [274, 0]
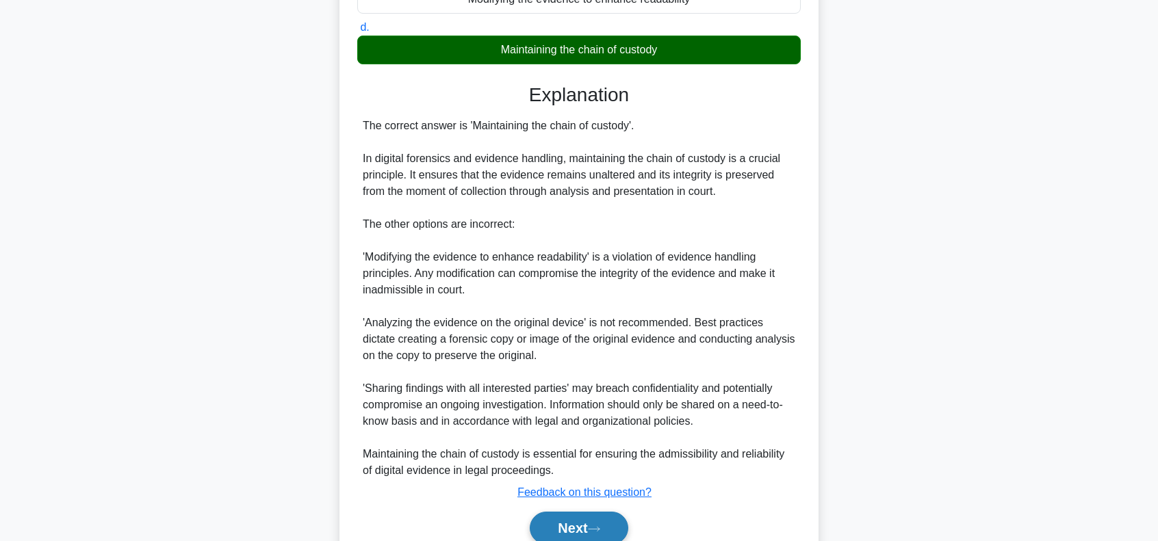
click at [582, 532] on button "Next" at bounding box center [579, 528] width 98 height 33
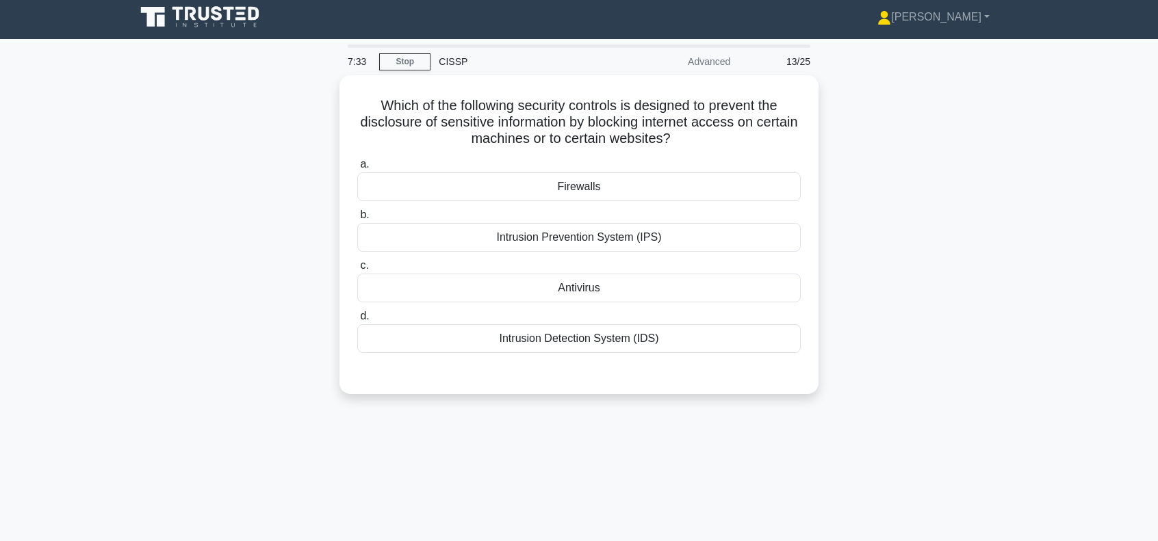
scroll to position [0, 0]
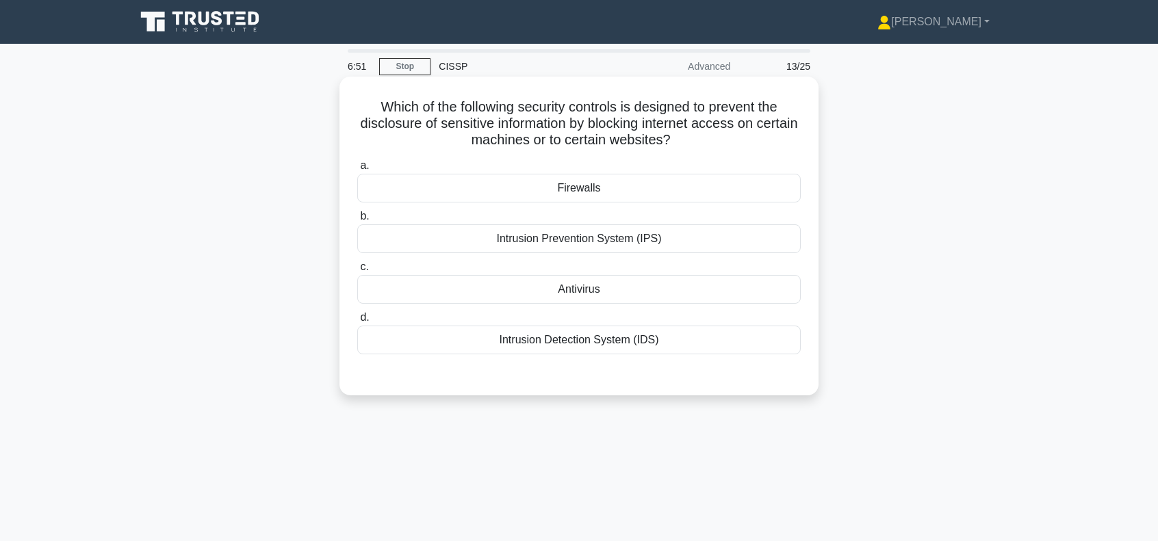
click at [595, 237] on div "Intrusion Prevention System (IPS)" at bounding box center [578, 238] width 443 height 29
click at [357, 221] on input "b. Intrusion Prevention System (IPS)" at bounding box center [357, 216] width 0 height 9
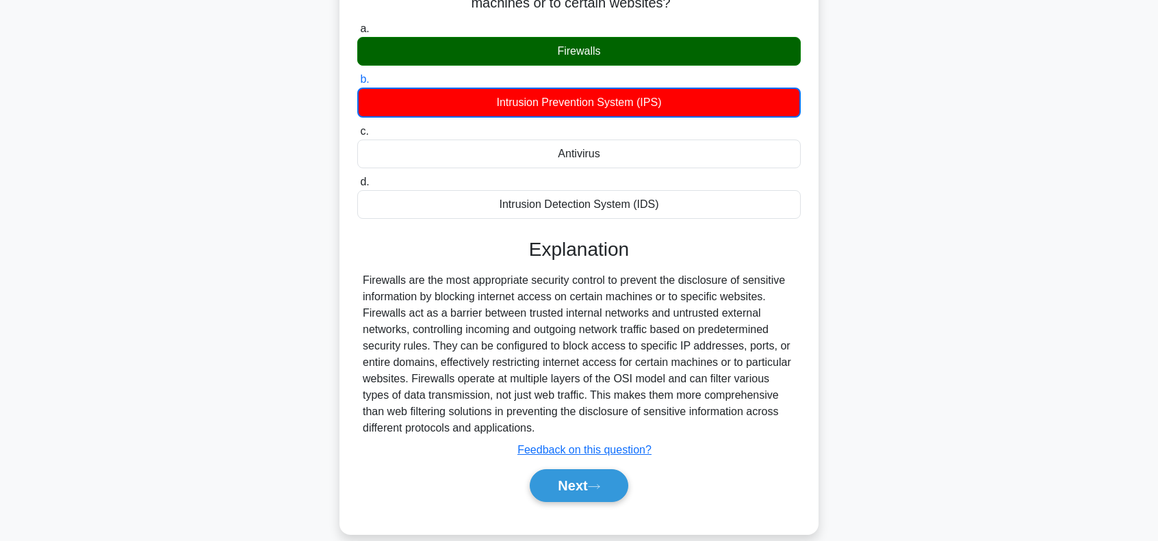
scroll to position [198, 0]
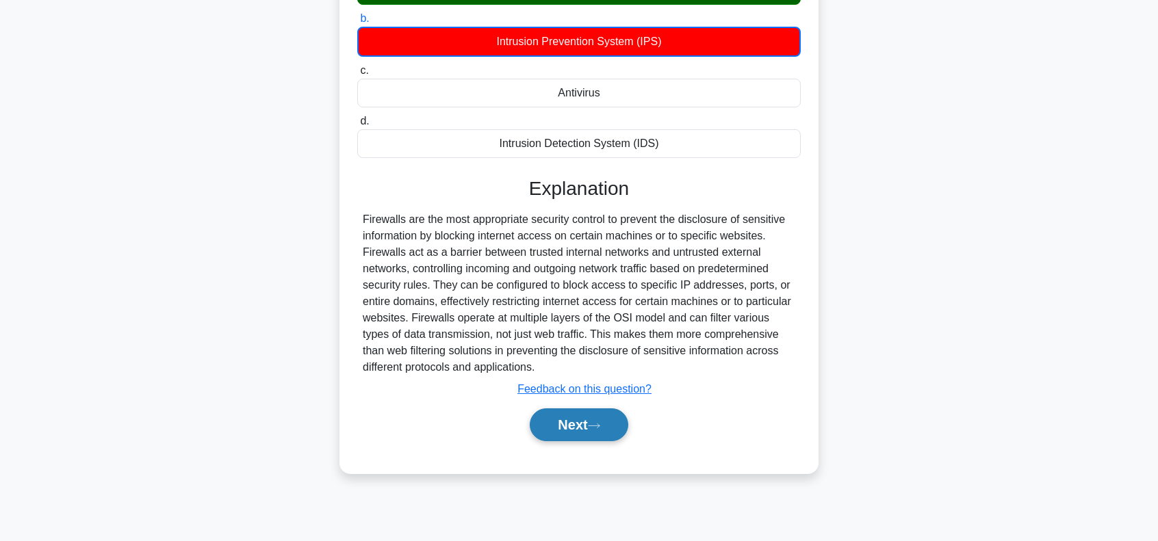
click at [574, 425] on button "Next" at bounding box center [579, 425] width 98 height 33
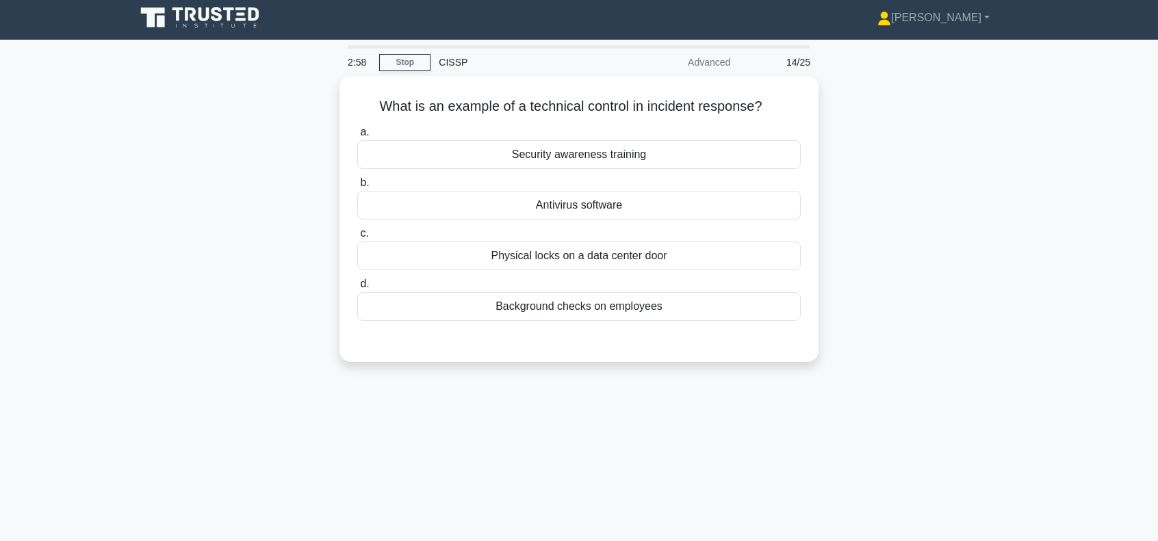
scroll to position [0, 0]
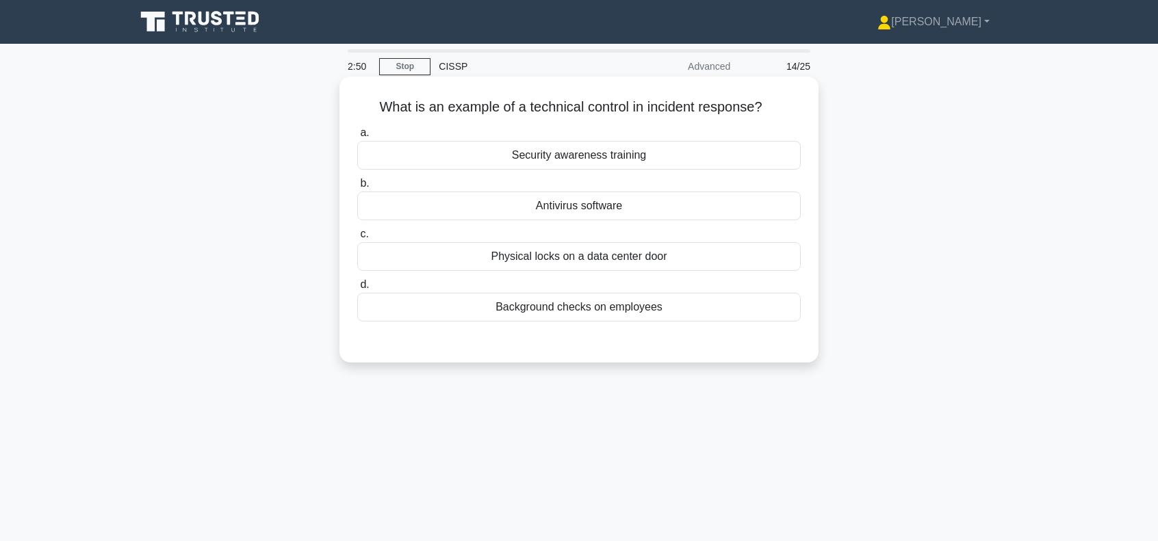
click at [628, 211] on div "Antivirus software" at bounding box center [578, 206] width 443 height 29
click at [357, 188] on input "b. Antivirus software" at bounding box center [357, 183] width 0 height 9
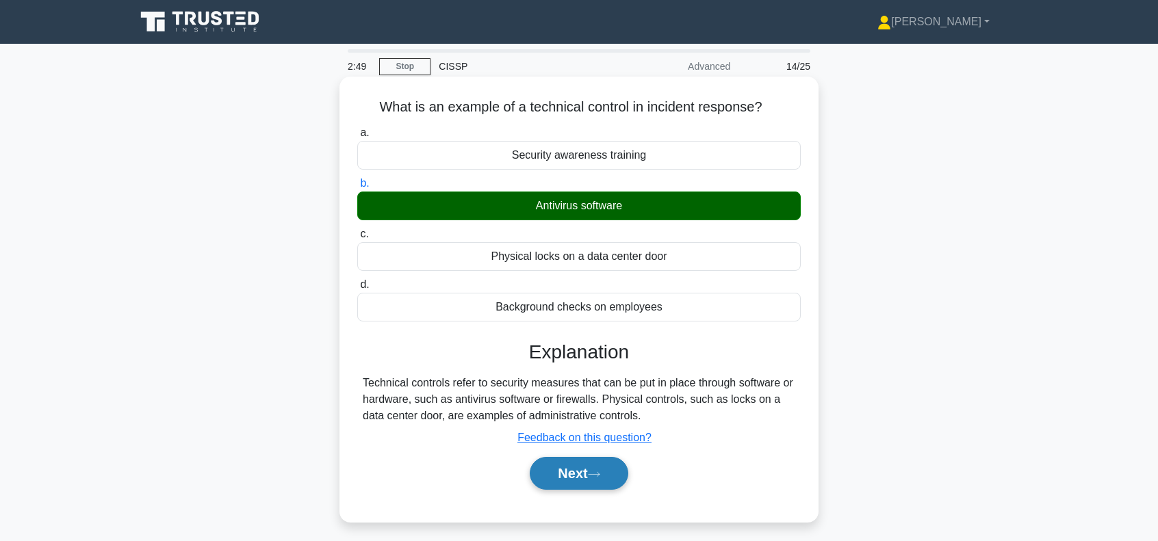
click at [586, 469] on button "Next" at bounding box center [579, 473] width 98 height 33
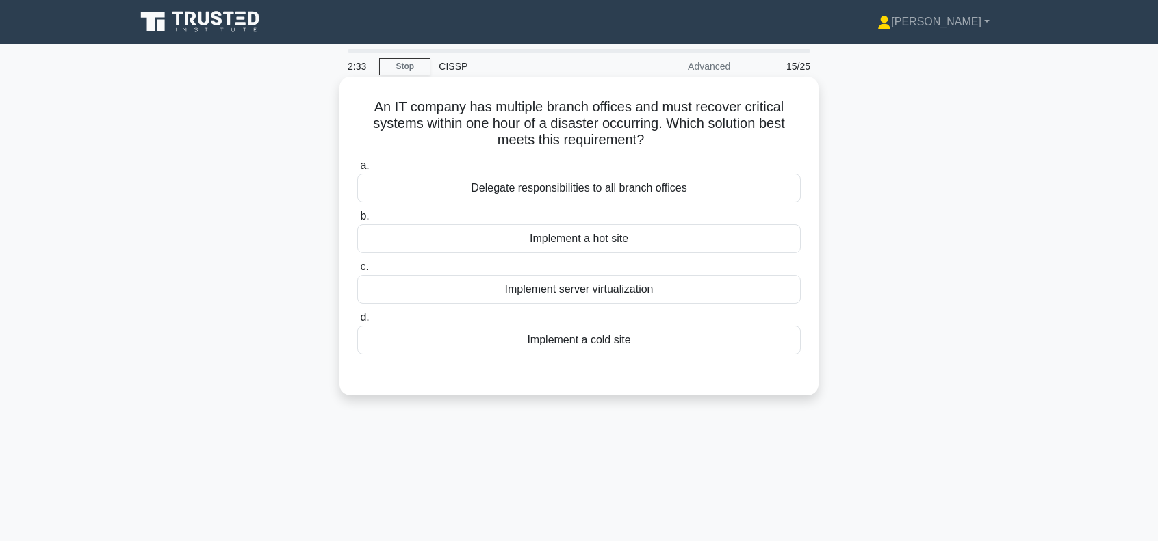
click at [623, 242] on div "Implement a hot site" at bounding box center [578, 238] width 443 height 29
click at [357, 221] on input "b. Implement a hot site" at bounding box center [357, 216] width 0 height 9
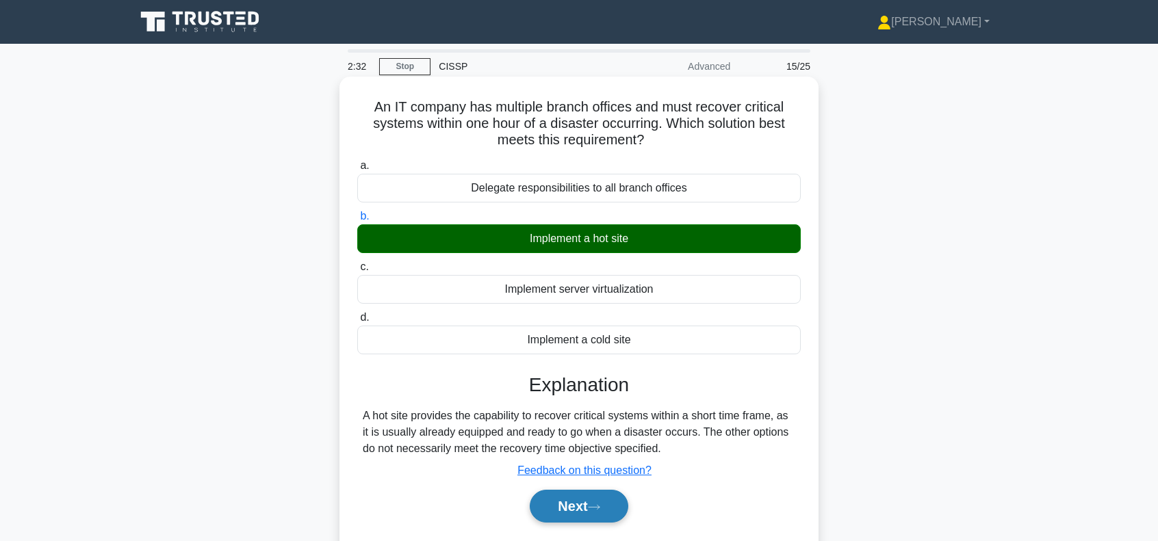
click at [587, 510] on button "Next" at bounding box center [579, 506] width 98 height 33
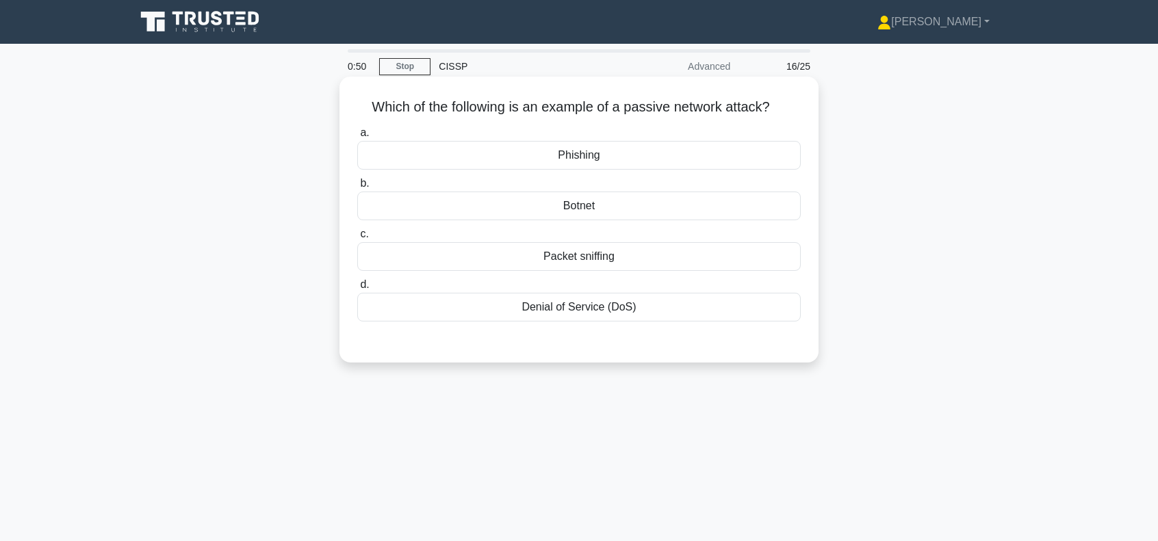
click at [602, 261] on div "Packet sniffing" at bounding box center [578, 256] width 443 height 29
click at [357, 239] on input "c. Packet sniffing" at bounding box center [357, 234] width 0 height 9
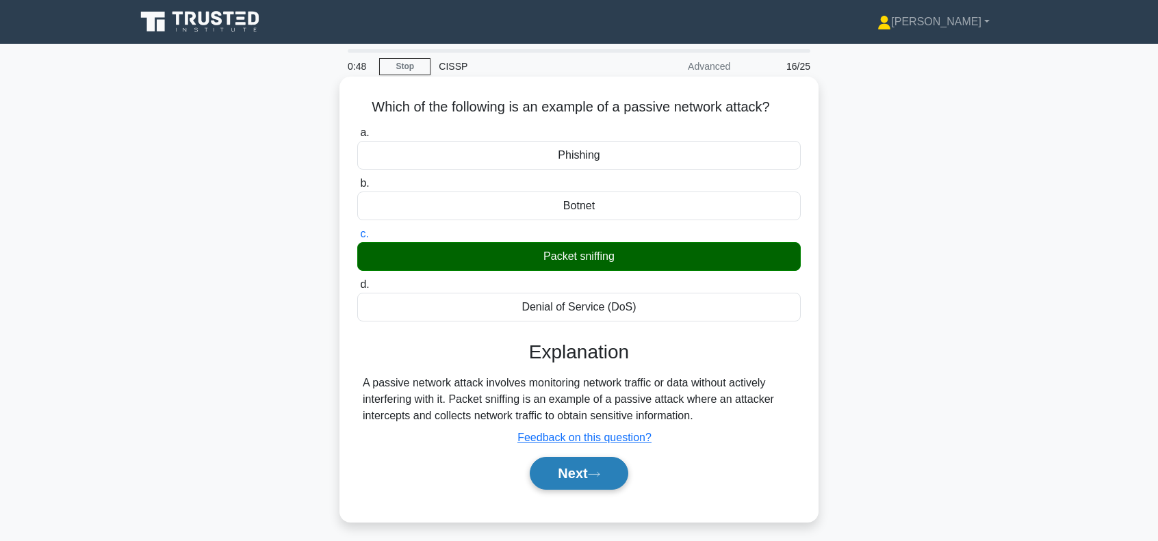
click at [571, 474] on button "Next" at bounding box center [579, 473] width 98 height 33
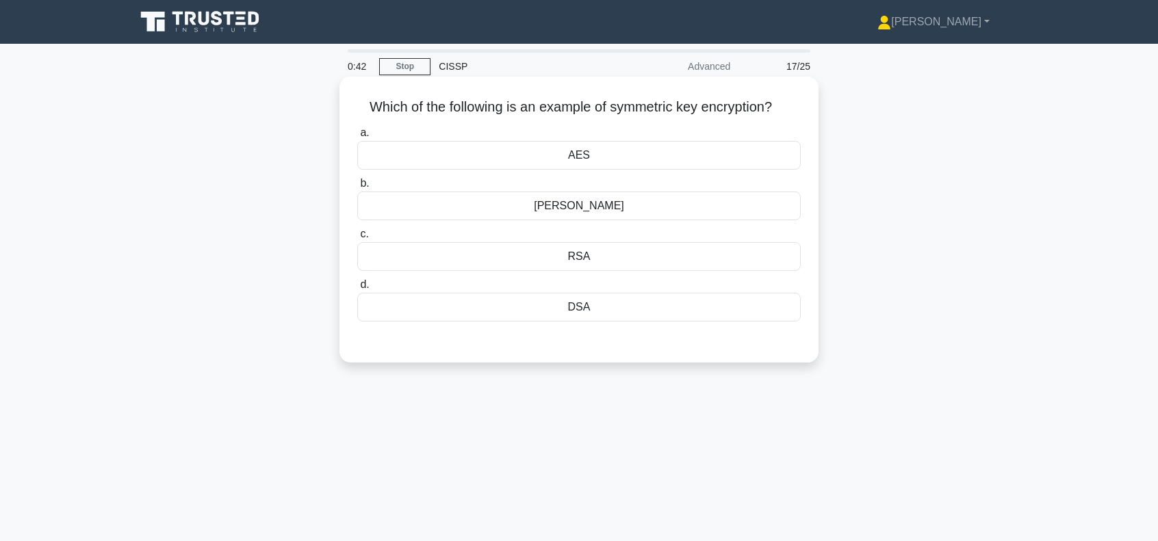
click at [621, 210] on div "Diffie-Hellman" at bounding box center [578, 206] width 443 height 29
click at [357, 188] on input "b. Diffie-Hellman" at bounding box center [357, 183] width 0 height 9
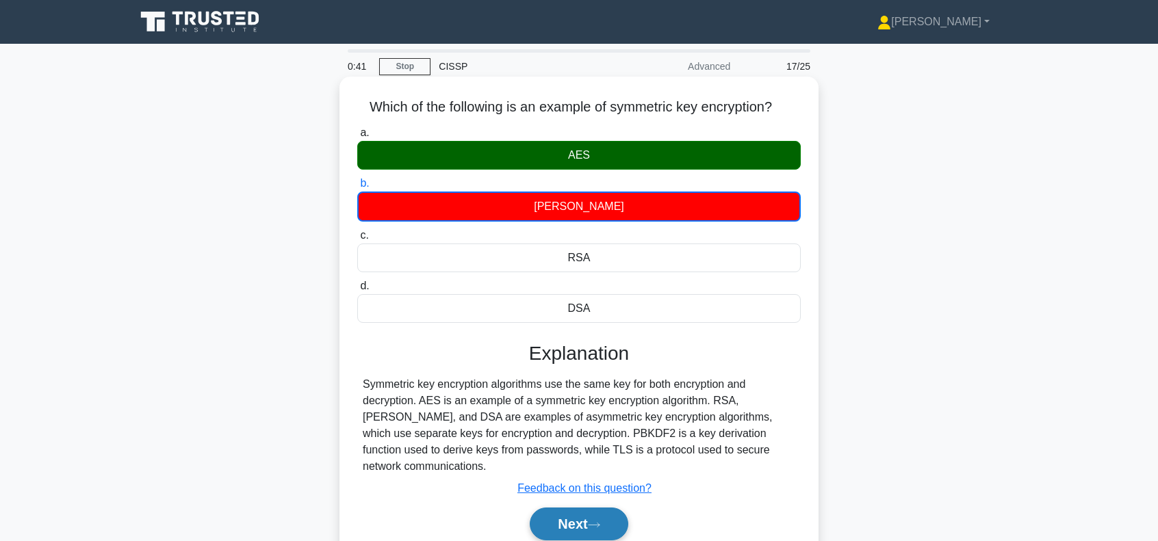
click at [577, 522] on button "Next" at bounding box center [579, 524] width 98 height 33
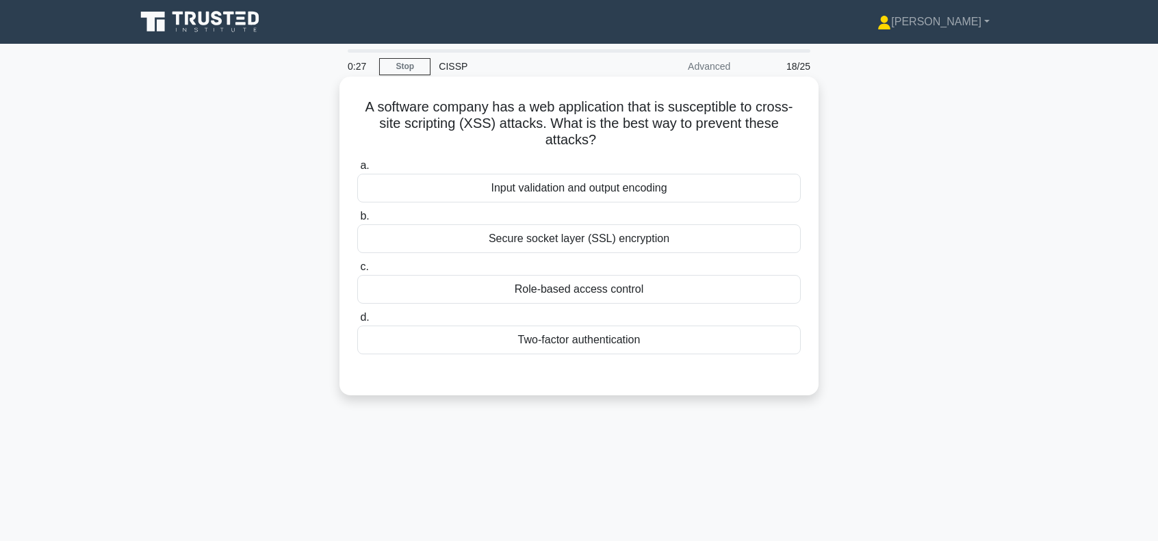
click at [594, 192] on div "Input validation and output encoding" at bounding box center [578, 188] width 443 height 29
click at [357, 170] on input "a. Input validation and output encoding" at bounding box center [357, 166] width 0 height 9
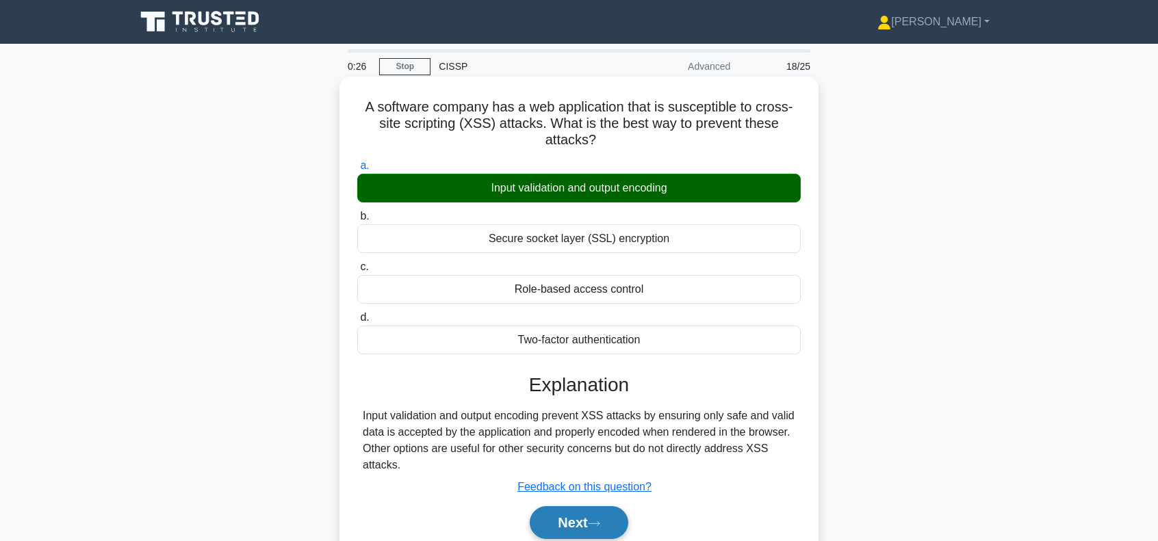
click at [550, 521] on button "Next" at bounding box center [579, 522] width 98 height 33
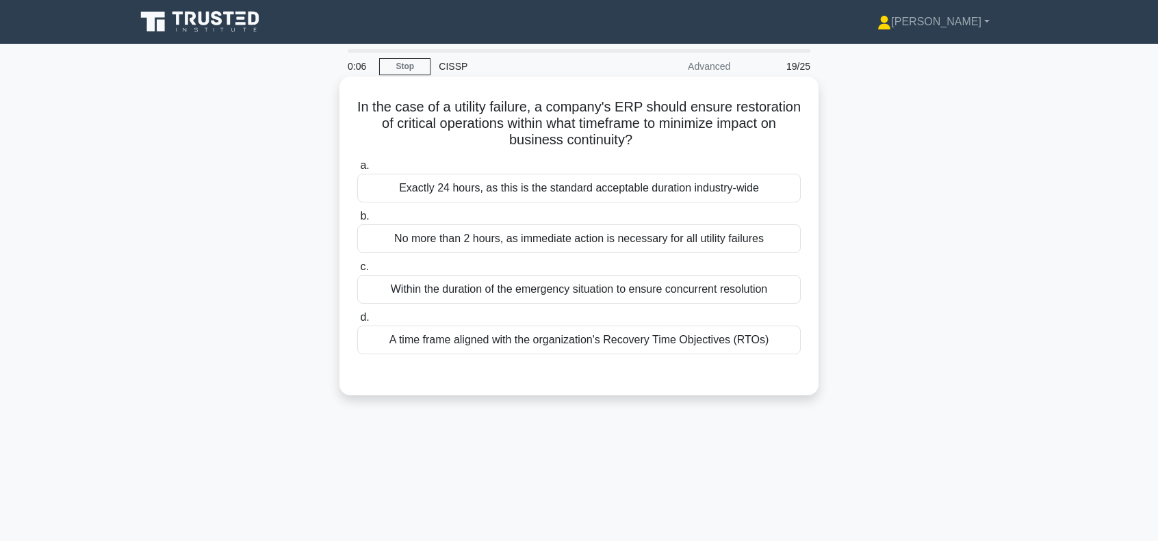
click at [545, 344] on div "A time frame aligned with the organization's Recovery Time Objectives (RTOs)" at bounding box center [578, 340] width 443 height 29
click at [357, 322] on input "d. A time frame aligned with the organization's Recovery Time Objectives (RTOs)" at bounding box center [357, 317] width 0 height 9
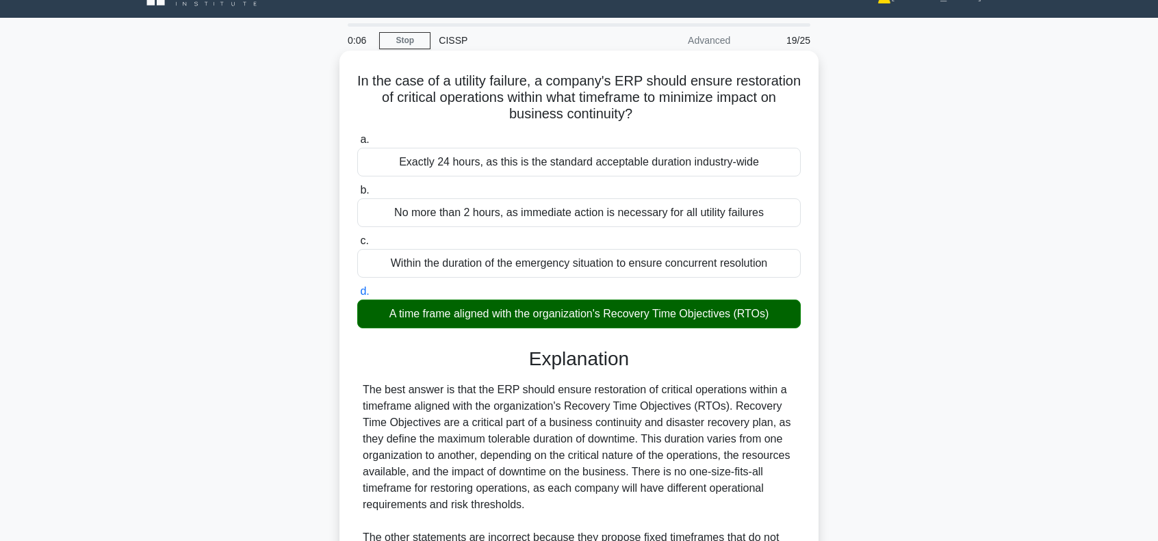
scroll to position [228, 0]
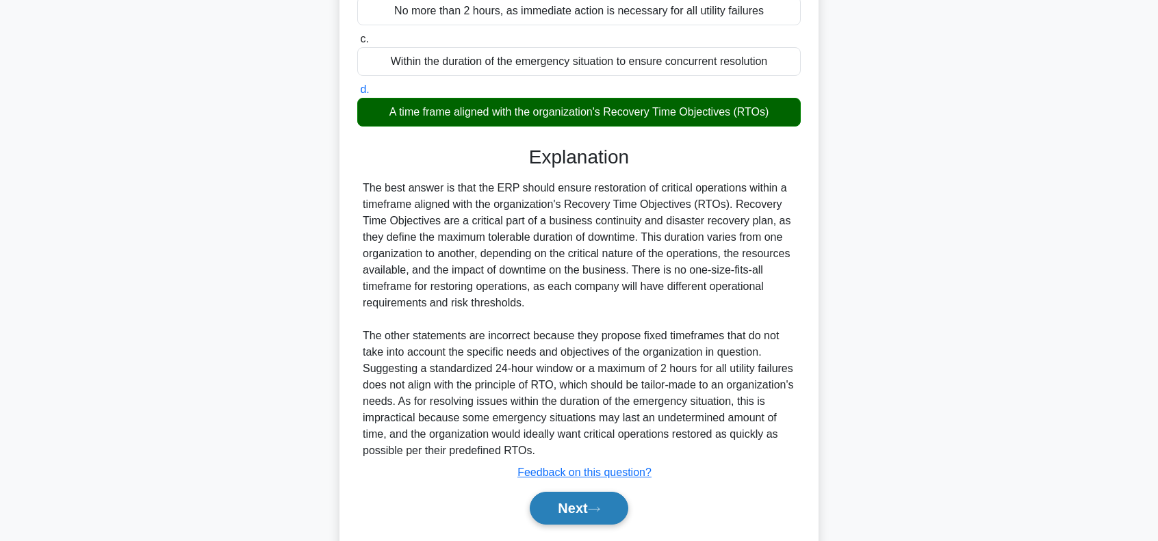
click at [560, 502] on button "Next" at bounding box center [579, 508] width 98 height 33
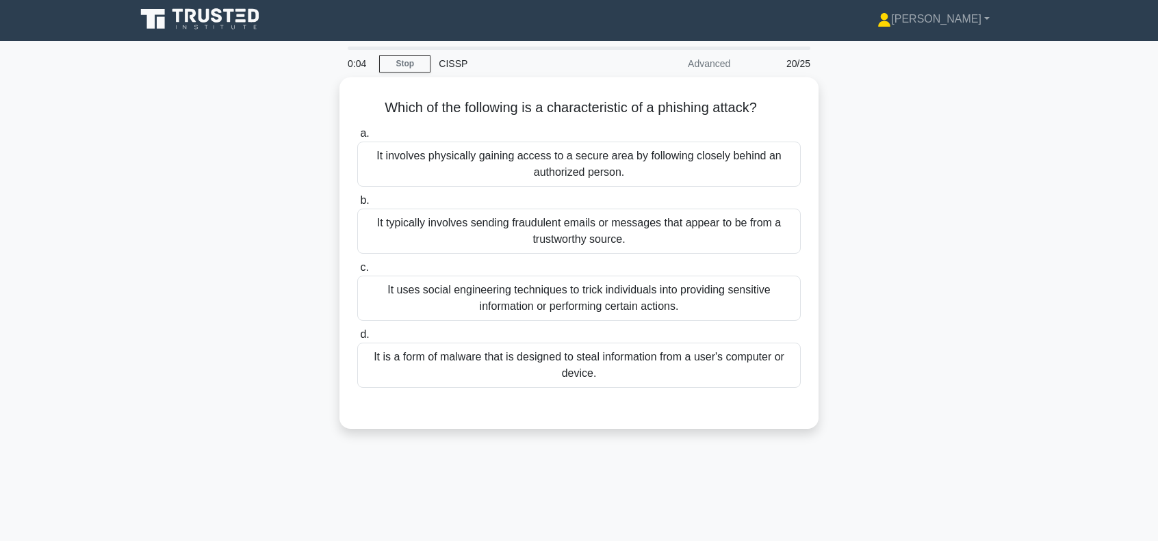
scroll to position [0, 0]
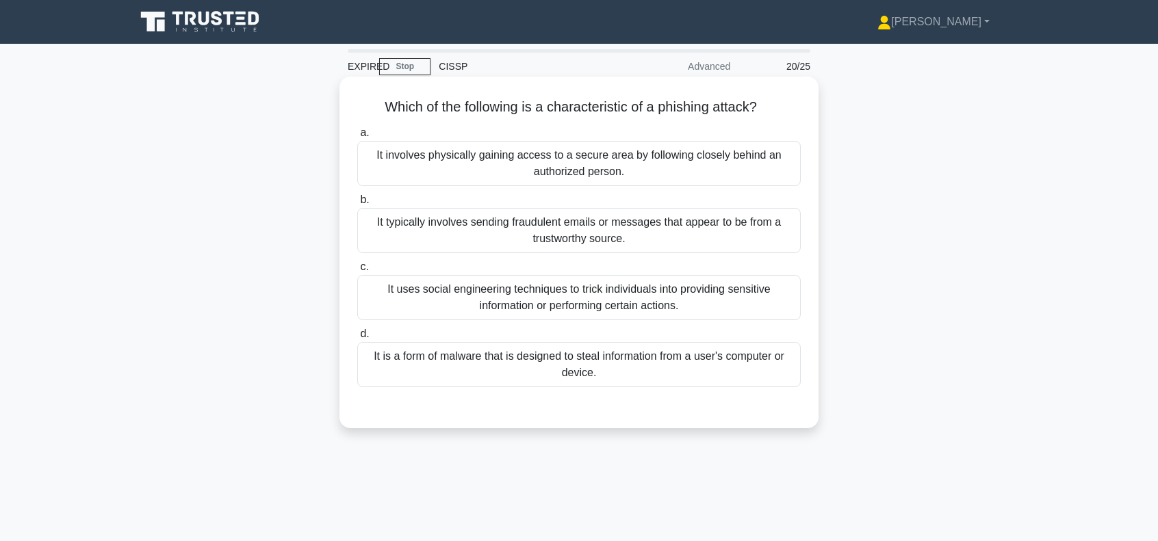
click at [545, 236] on div "It typically involves sending fraudulent emails or messages that appear to be f…" at bounding box center [578, 230] width 443 height 45
click at [501, 225] on div "It typically involves sending fraudulent emails or messages that appear to be f…" at bounding box center [578, 230] width 443 height 45
click at [357, 205] on input "b. It typically involves sending fraudulent emails or messages that appear to b…" at bounding box center [357, 200] width 0 height 9
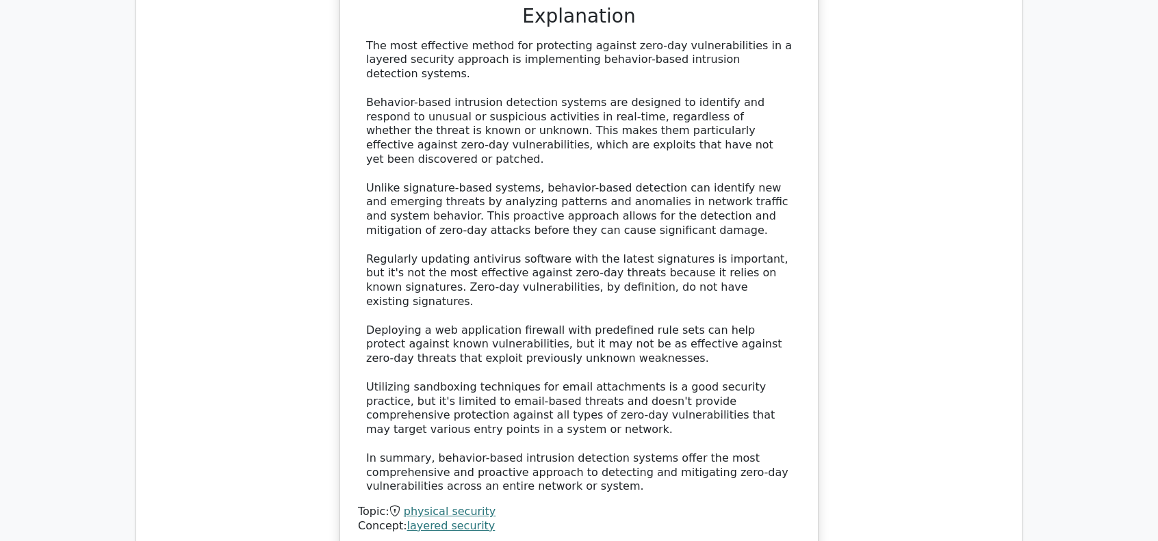
scroll to position [1140, 0]
